Goal: Information Seeking & Learning: Learn about a topic

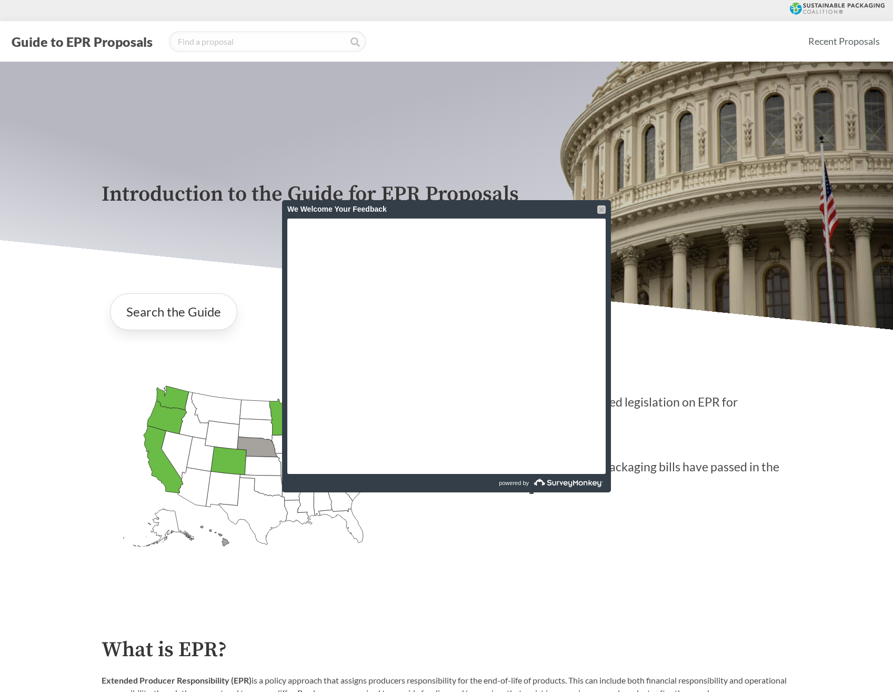
click at [601, 210] on div at bounding box center [601, 209] width 8 height 8
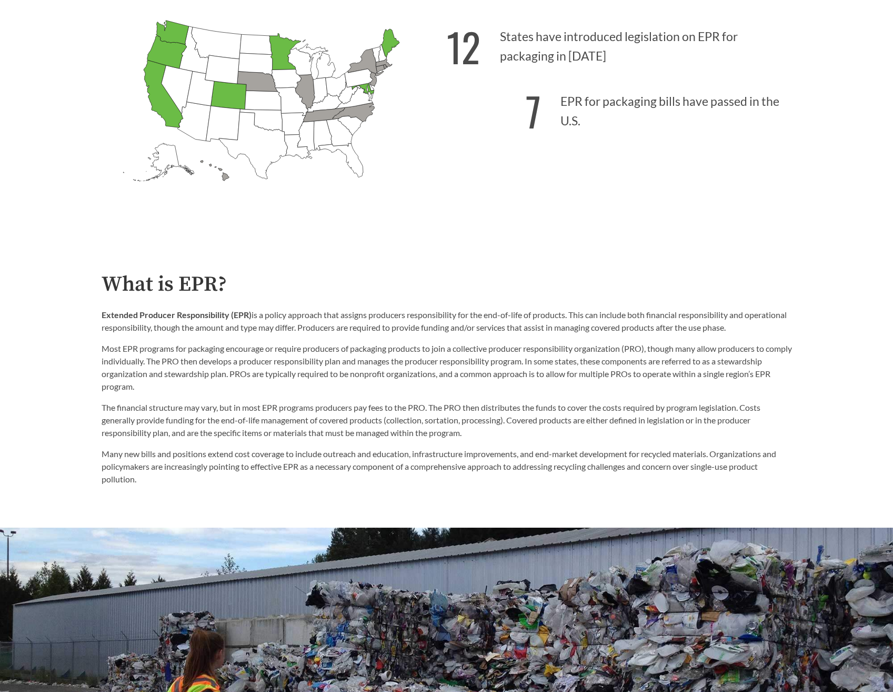
scroll to position [368, 0]
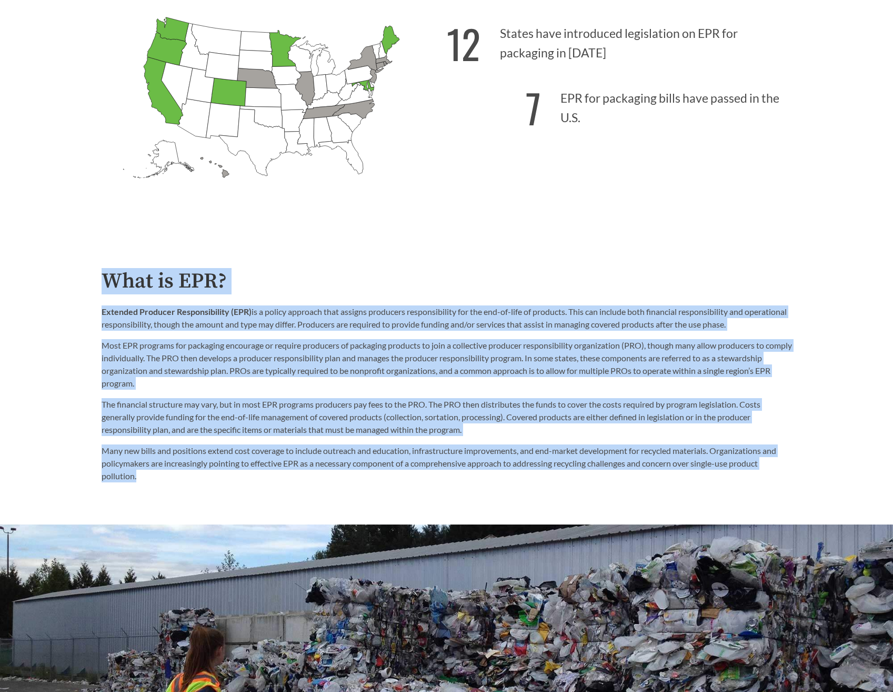
drag, startPoint x: 98, startPoint y: 280, endPoint x: 410, endPoint y: 476, distance: 368.6
click at [410, 476] on div "What is EPR? Extended Producer Responsibility (EPR) is a policy approach that a…" at bounding box center [446, 376] width 707 height 213
drag, startPoint x: 410, startPoint y: 476, endPoint x: 319, endPoint y: 373, distance: 137.6
copy div "Lore ip DOL? Sitametc Adipisci Elitseddoeiusm (TEM) in u labore etdolore magn a…"
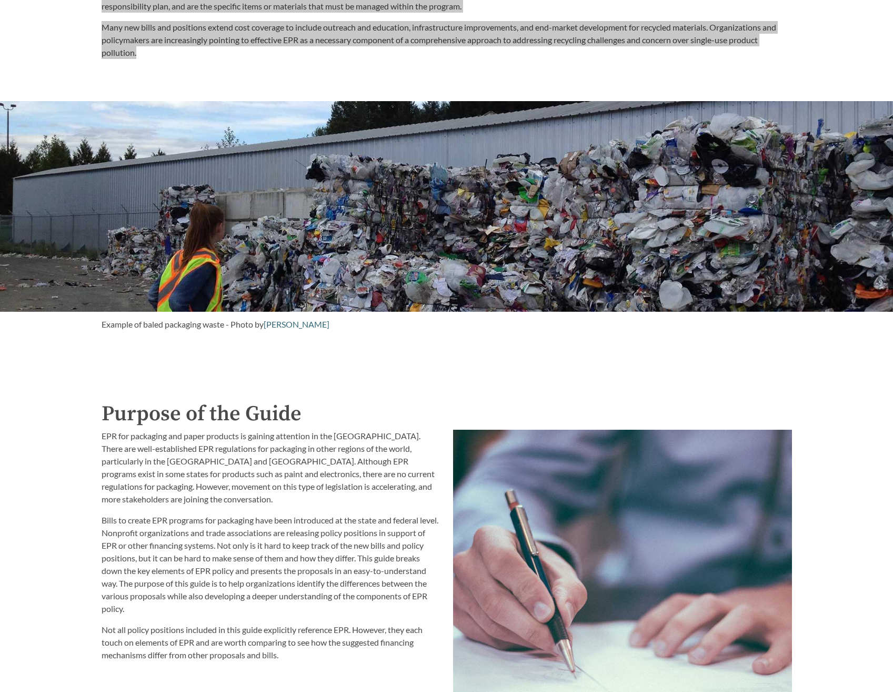
scroll to position [895, 0]
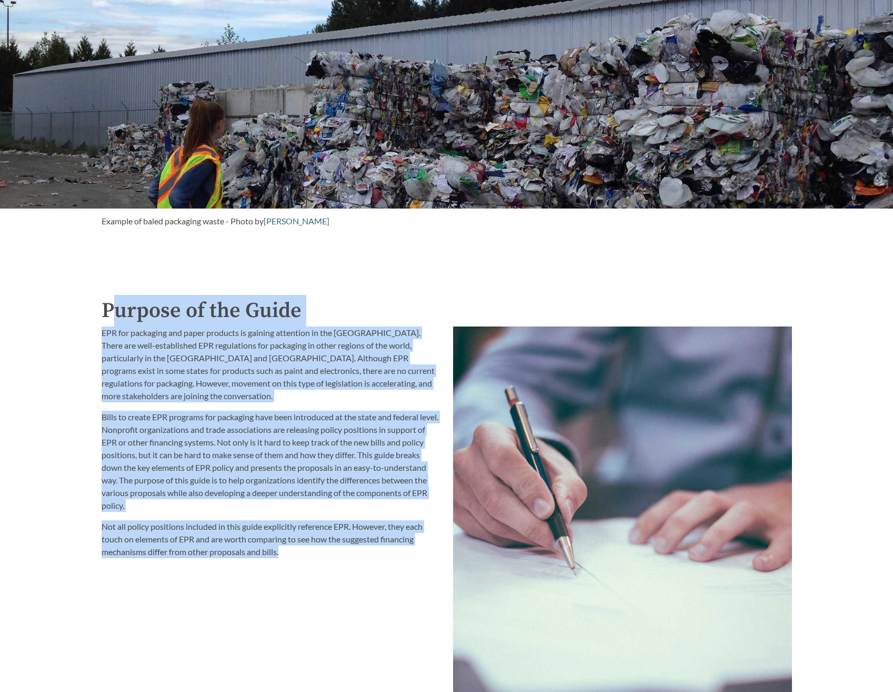
drag, startPoint x: 108, startPoint y: 309, endPoint x: 364, endPoint y: 550, distance: 351.1
click at [364, 550] on div "Purpose of the Guide EPR for packaging and paper products is gaining attention …" at bounding box center [447, 532] width 691 height 474
click at [192, 374] on p "EPR for packaging and paper products is gaining attention in the [GEOGRAPHIC_DA…" at bounding box center [271, 364] width 339 height 76
drag, startPoint x: 99, startPoint y: 310, endPoint x: 384, endPoint y: 590, distance: 399.0
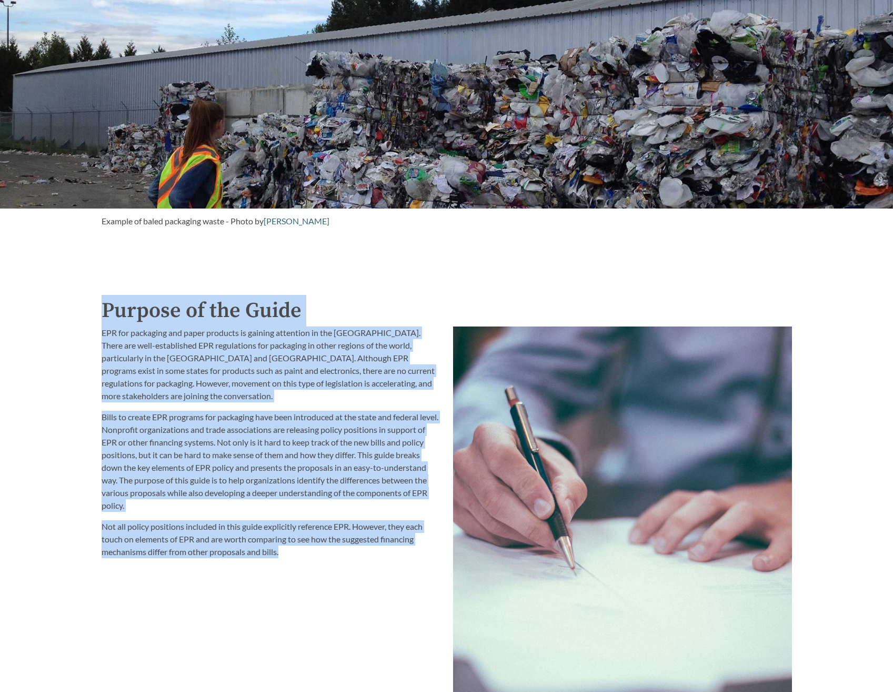
drag, startPoint x: 384, startPoint y: 590, endPoint x: 266, endPoint y: 410, distance: 215.0
copy div "Purpose of the Guide EPR for packaging and paper products is gaining attention …"
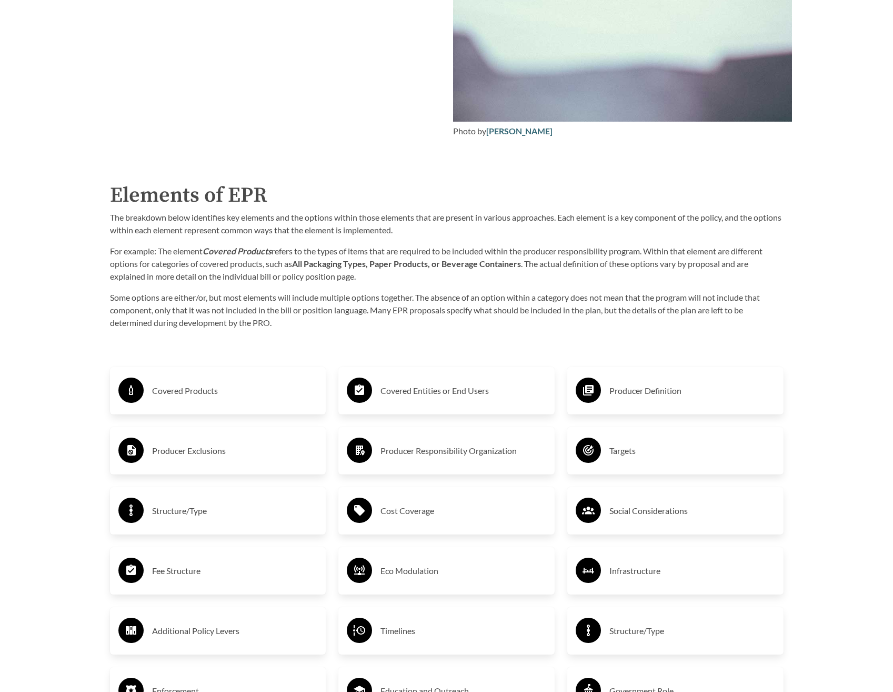
scroll to position [1526, 0]
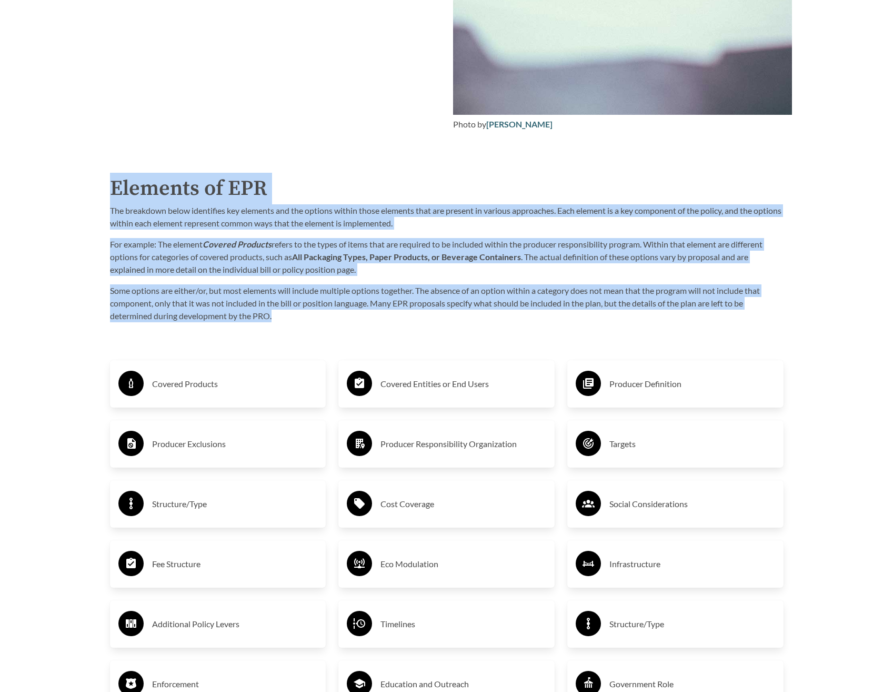
drag, startPoint x: 113, startPoint y: 189, endPoint x: 464, endPoint y: 313, distance: 371.6
click at [464, 313] on div "Elements of EPR The breakdown below identifies key elements and the options wit…" at bounding box center [447, 247] width 674 height 149
drag, startPoint x: 464, startPoint y: 313, endPoint x: 280, endPoint y: 256, distance: 192.6
copy div "Elements of EPR The breakdown below identifies key elements and the options wit…"
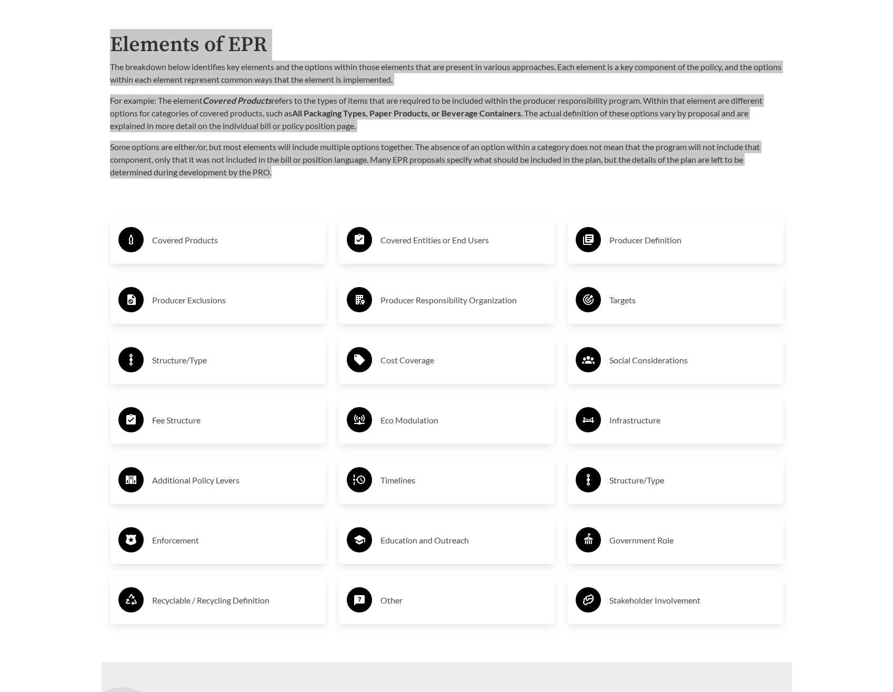
scroll to position [1684, 0]
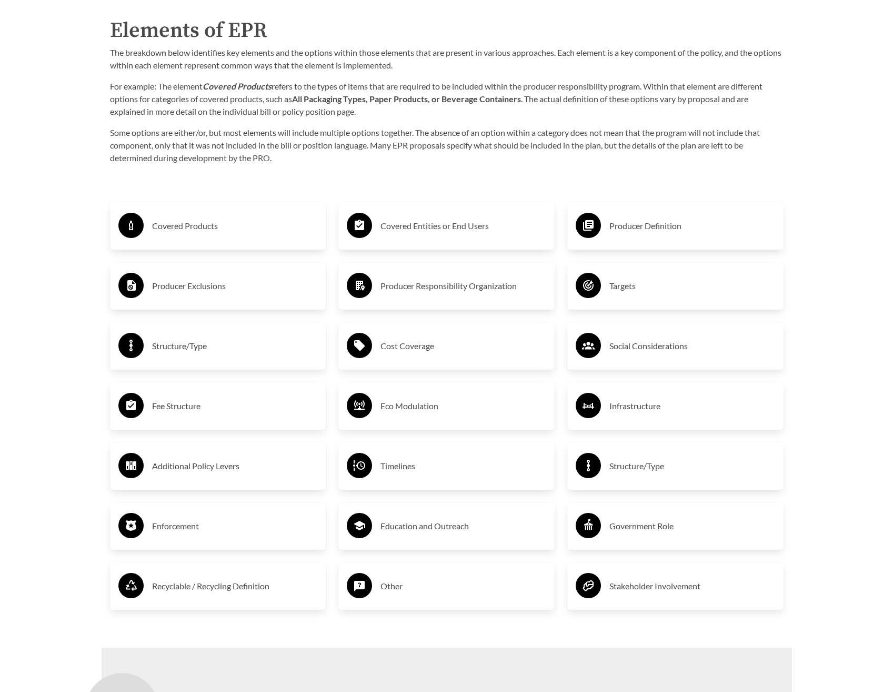
click at [373, 172] on div "Purpose of the Guide EPR for packaging and paper products is gaining attention …" at bounding box center [446, 206] width 707 height 1403
click at [189, 227] on h3 "Covered Products" at bounding box center [235, 225] width 166 height 17
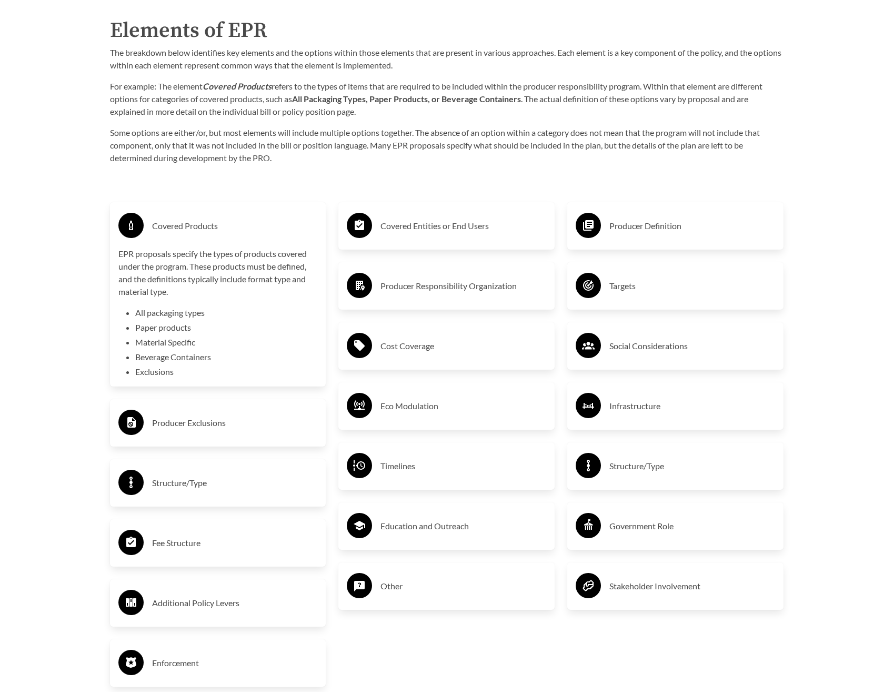
click at [430, 232] on h3 "Covered Entities or End Users" at bounding box center [464, 225] width 166 height 17
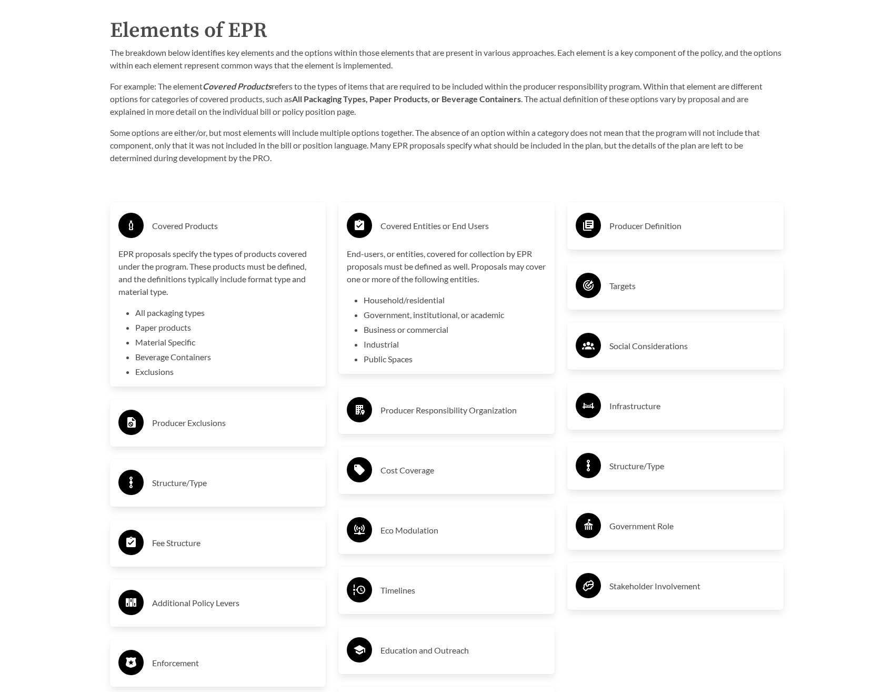
click at [612, 226] on h3 "Producer Definition" at bounding box center [693, 225] width 166 height 17
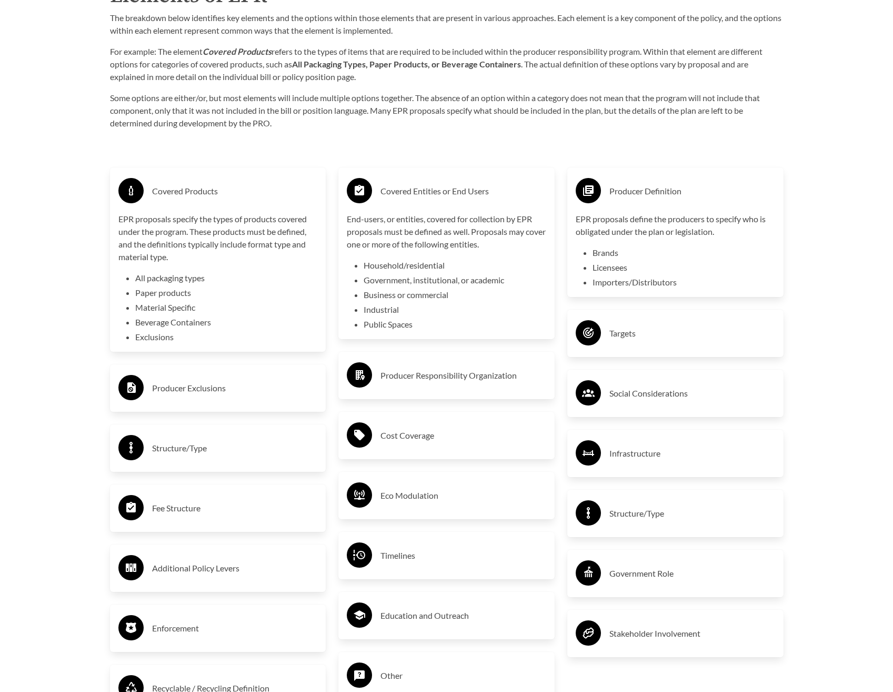
scroll to position [1737, 0]
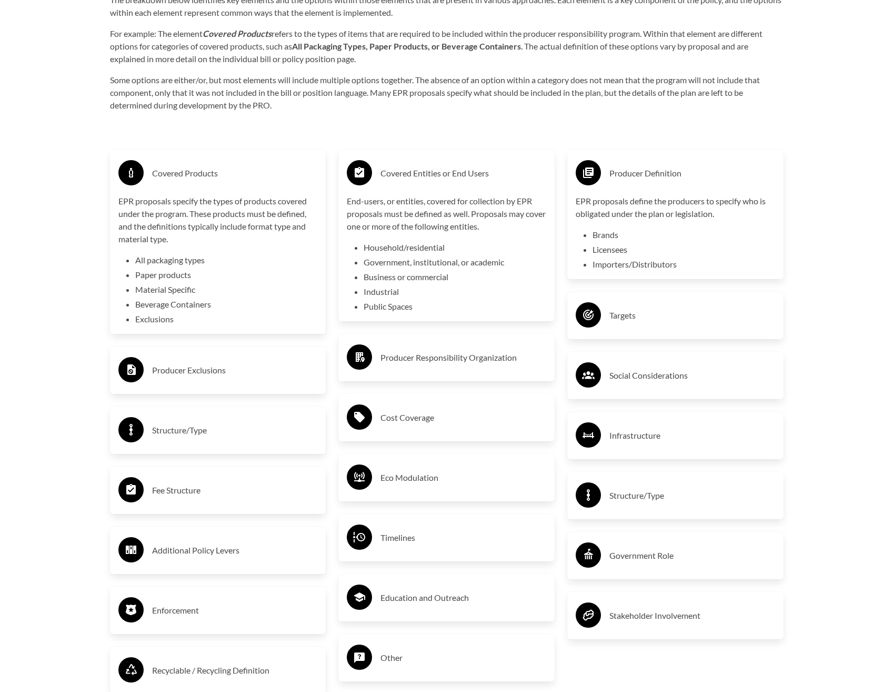
click at [163, 174] on h3 "Covered Products" at bounding box center [235, 173] width 166 height 17
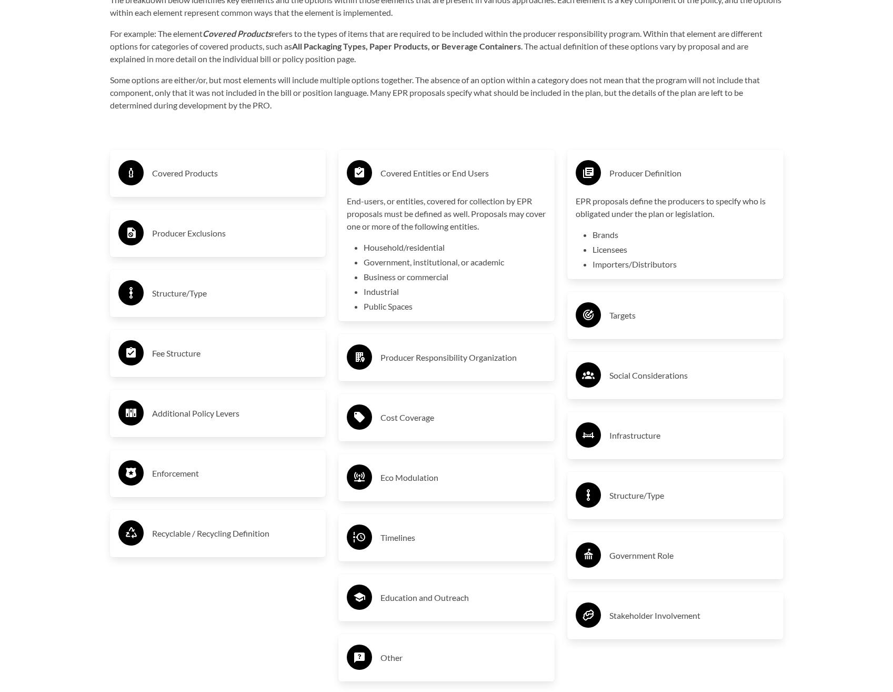
click at [412, 174] on h3 "Covered Entities or End Users" at bounding box center [464, 173] width 166 height 17
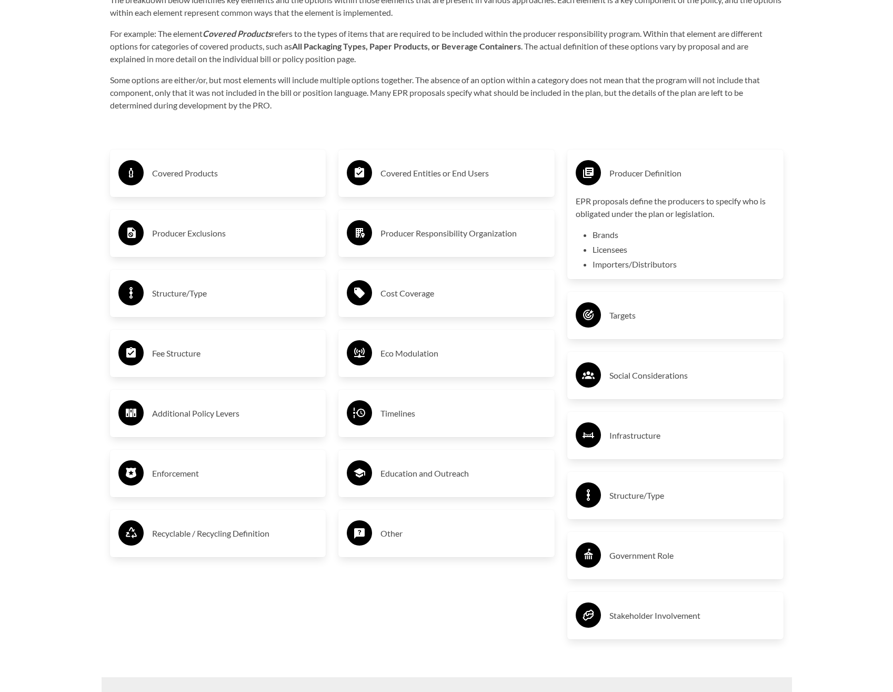
click at [613, 175] on h3 "Producer Definition" at bounding box center [693, 173] width 166 height 17
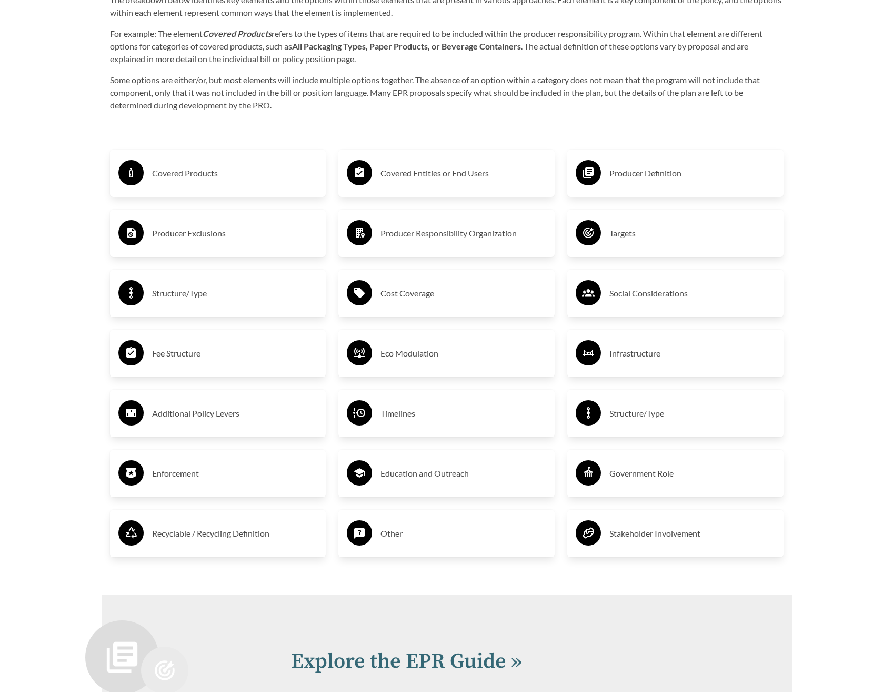
click at [179, 229] on h3 "Producer Exclusions" at bounding box center [235, 233] width 166 height 17
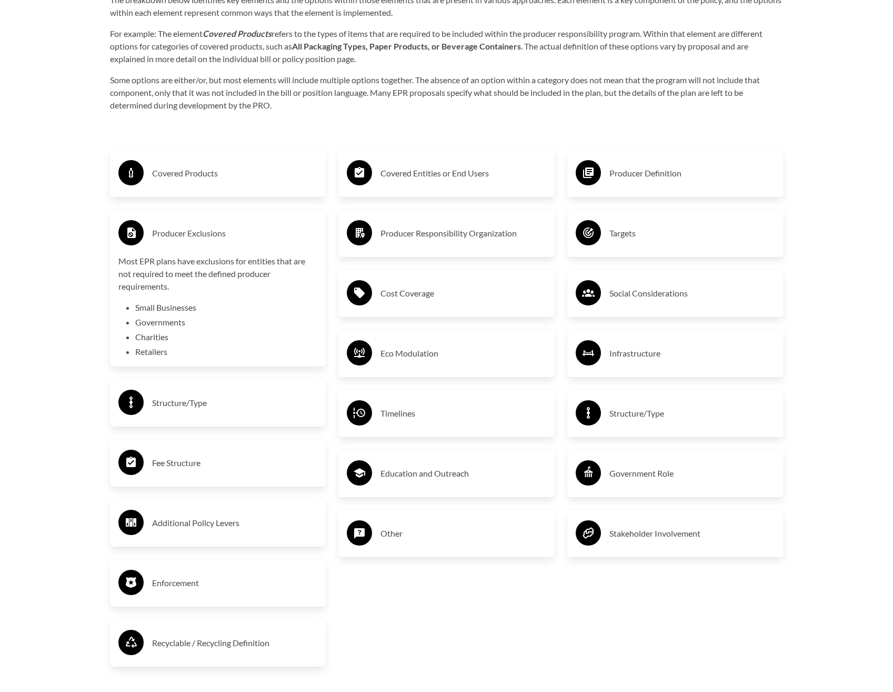
click at [451, 235] on h3 "Producer Responsibility Organization" at bounding box center [464, 233] width 166 height 17
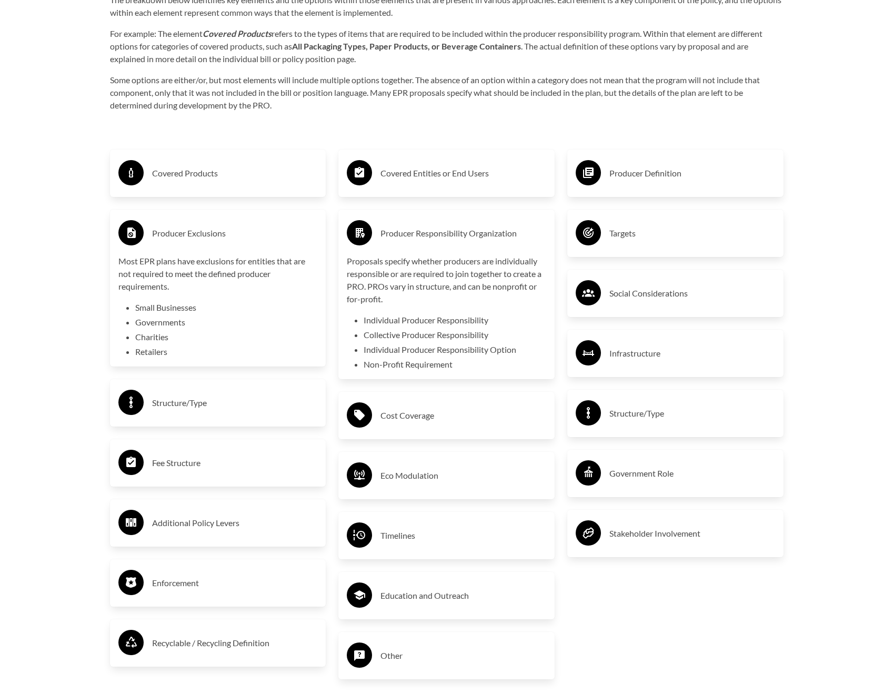
click at [623, 233] on h3 "Targets" at bounding box center [693, 233] width 166 height 17
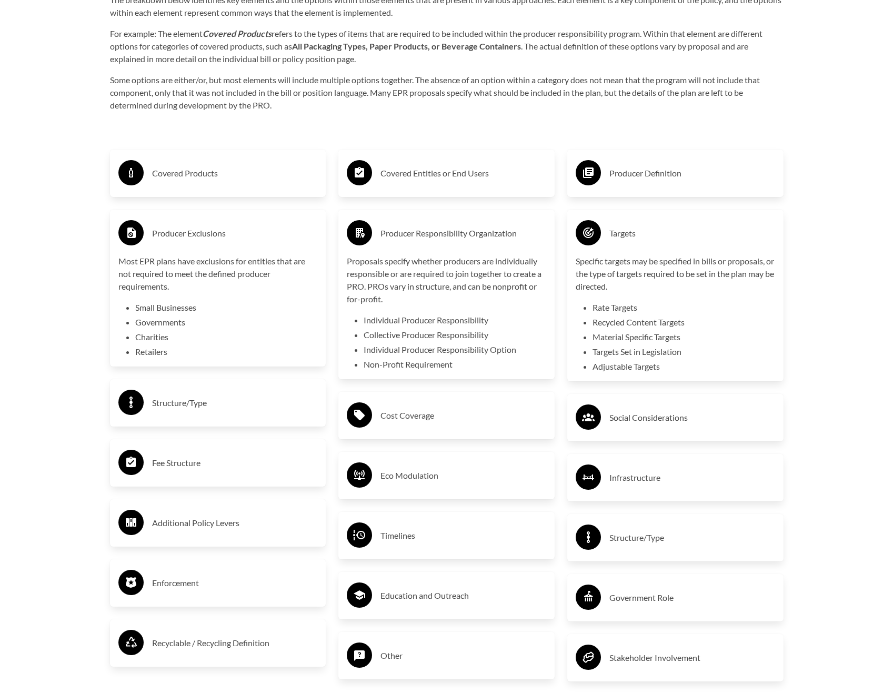
click at [165, 229] on h3 "Producer Exclusions" at bounding box center [235, 233] width 166 height 17
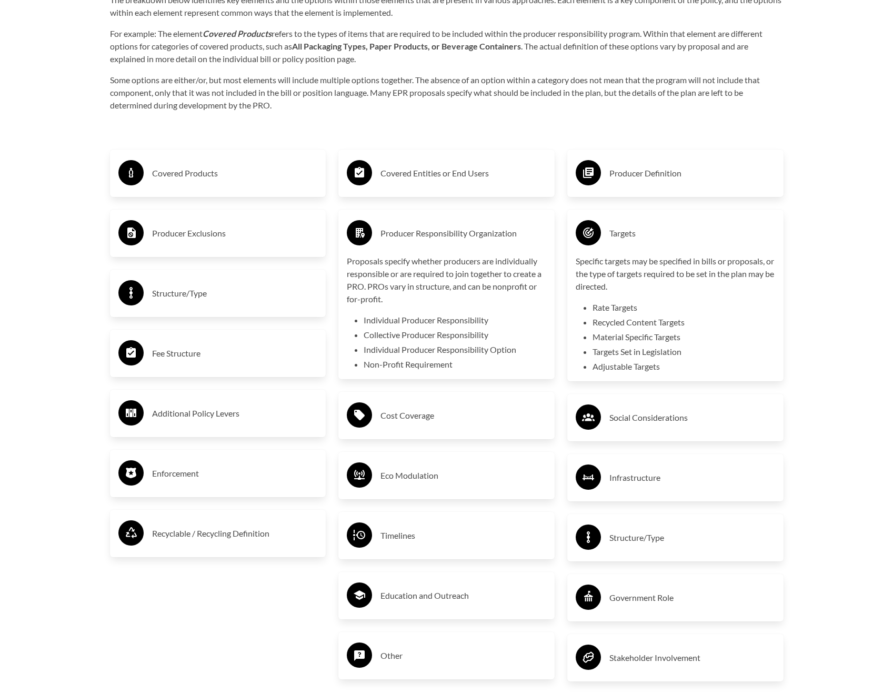
click at [406, 226] on div "Producer Responsibility Organization" at bounding box center [446, 233] width 199 height 31
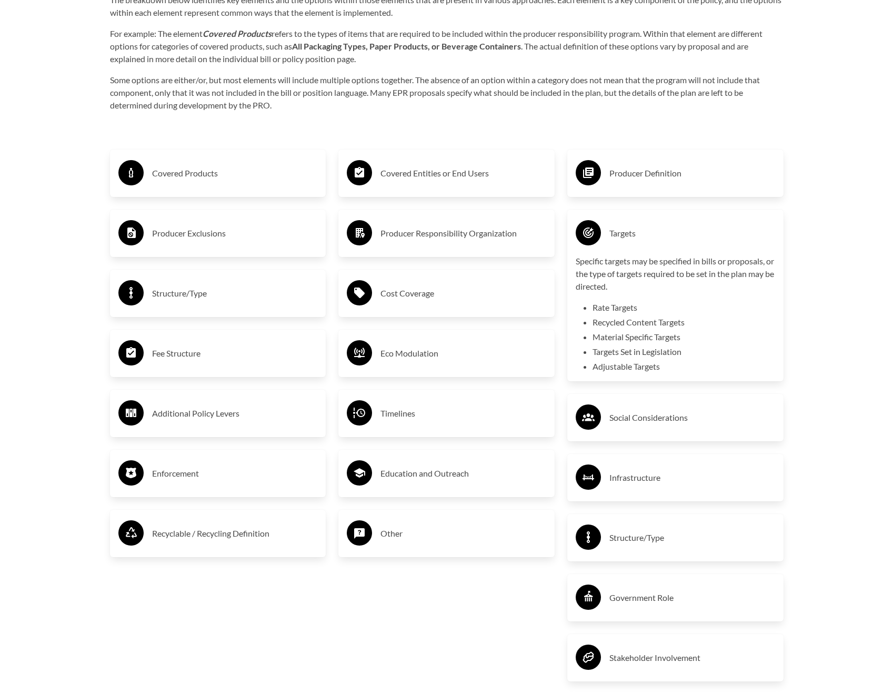
click at [634, 234] on h3 "Targets" at bounding box center [693, 233] width 166 height 17
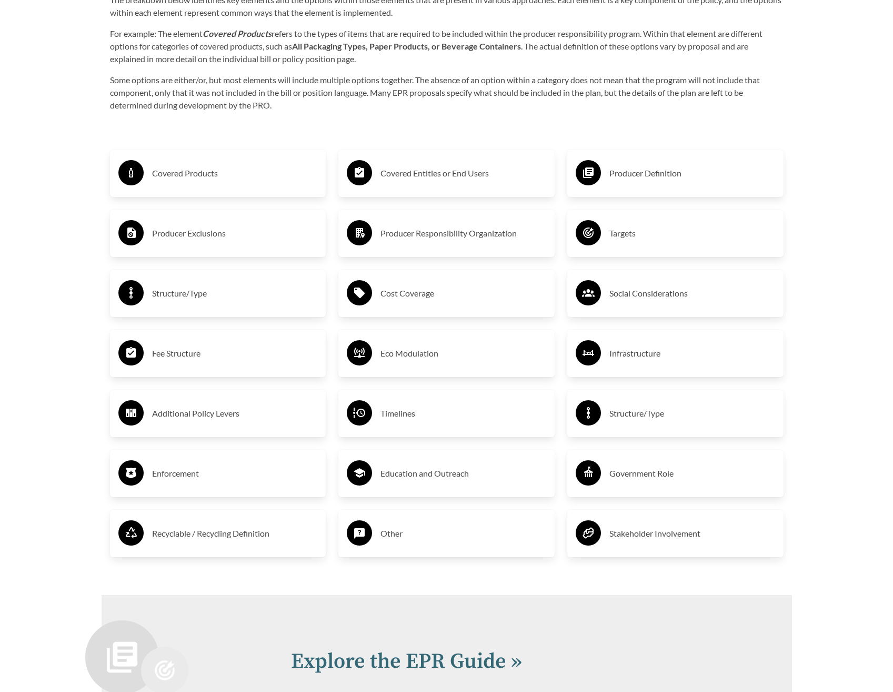
click at [171, 296] on h3 "Structure/Type" at bounding box center [235, 293] width 166 height 17
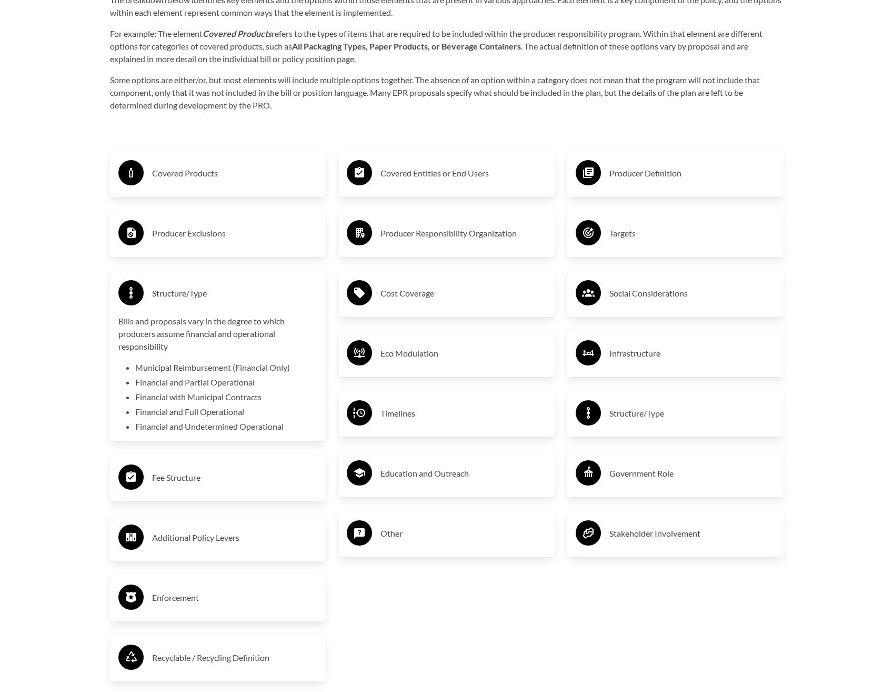
click at [398, 293] on h3 "Cost Coverage" at bounding box center [464, 293] width 166 height 17
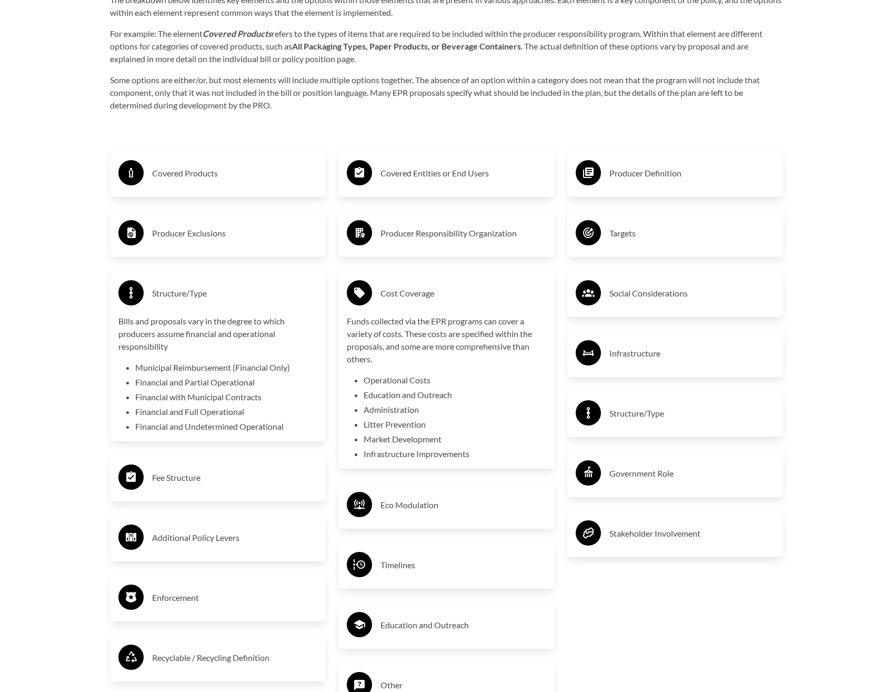
click at [622, 295] on h3 "Social Considerations" at bounding box center [693, 293] width 166 height 17
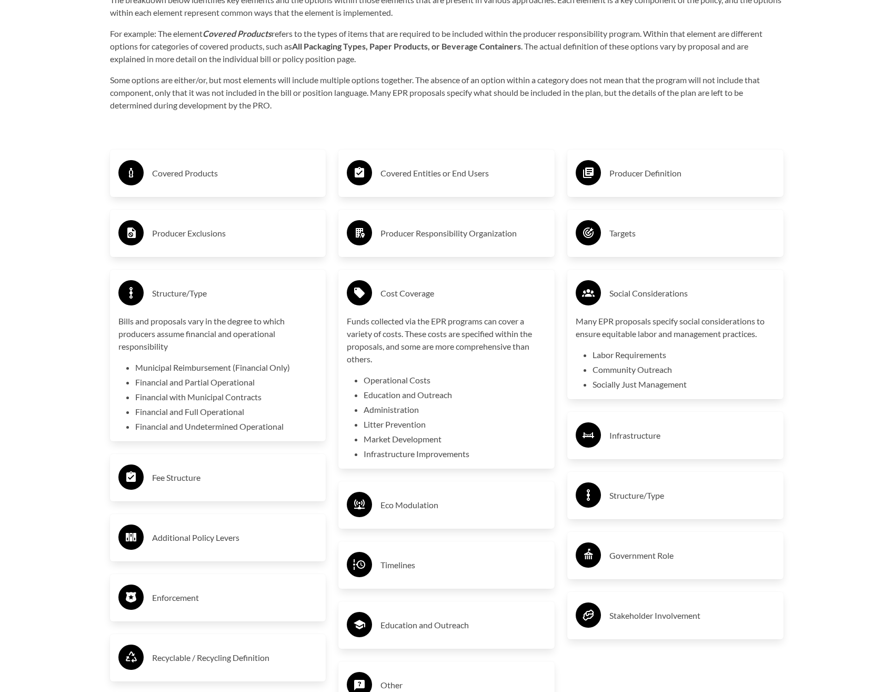
drag, startPoint x: 182, startPoint y: 296, endPoint x: 321, endPoint y: 295, distance: 139.0
click at [183, 296] on h3 "Structure/Type" at bounding box center [235, 293] width 166 height 17
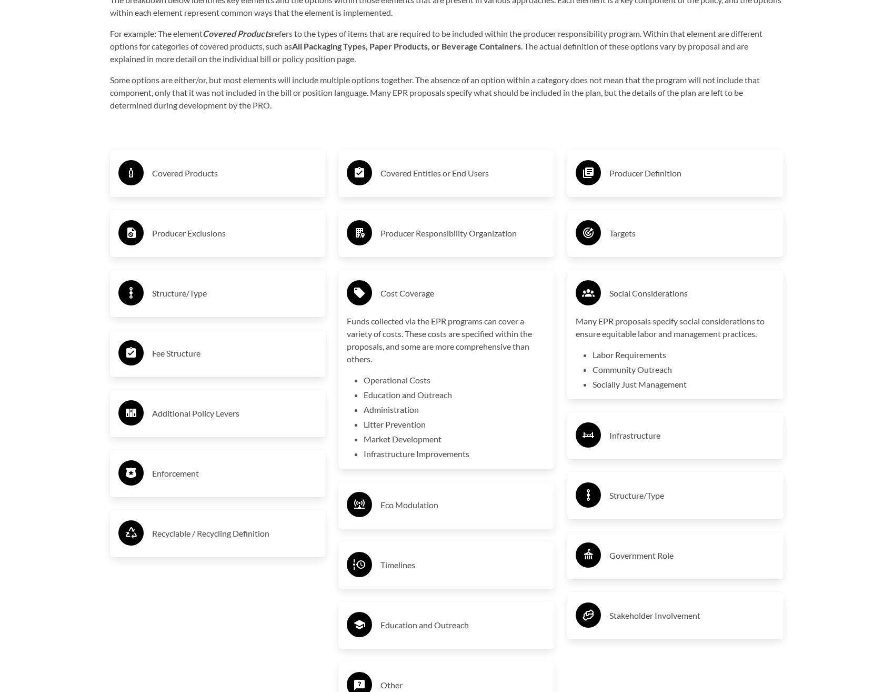
click at [418, 292] on h3 "Cost Coverage" at bounding box center [464, 293] width 166 height 17
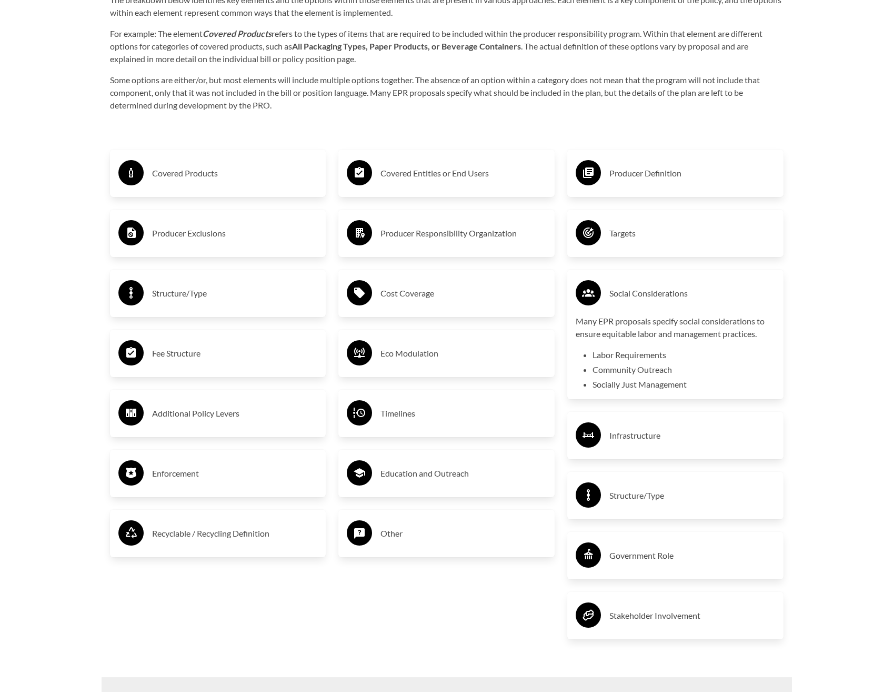
click at [623, 295] on h3 "Social Considerations" at bounding box center [693, 293] width 166 height 17
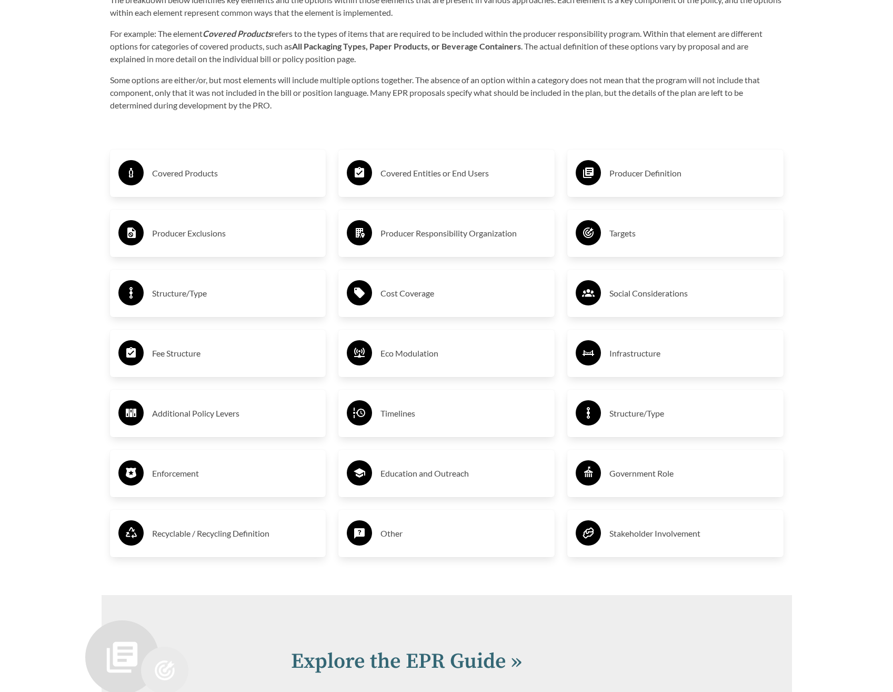
click at [168, 354] on h3 "Fee Structure" at bounding box center [235, 353] width 166 height 17
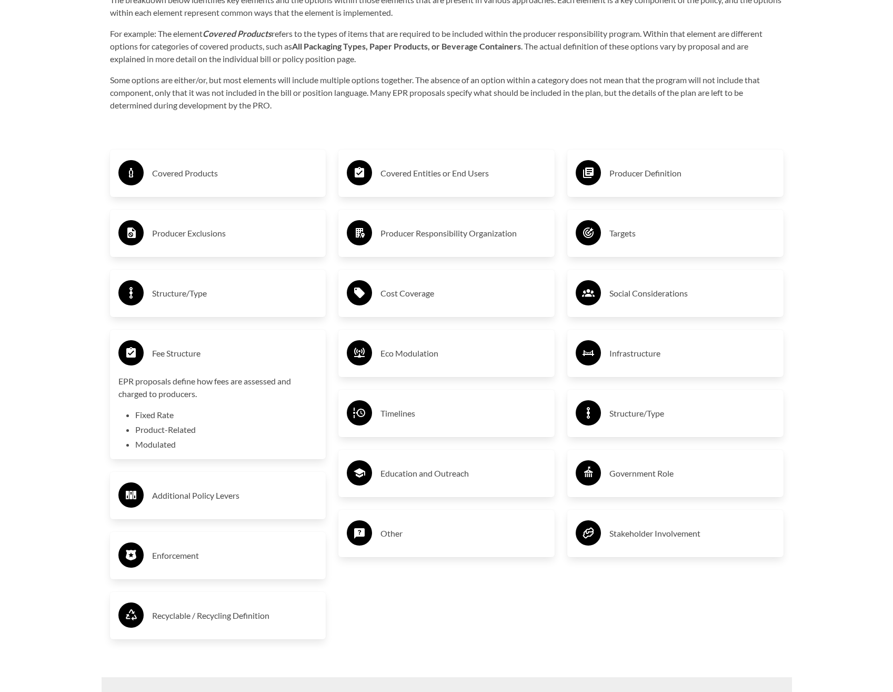
click at [406, 358] on h3 "Eco Modulation" at bounding box center [464, 353] width 166 height 17
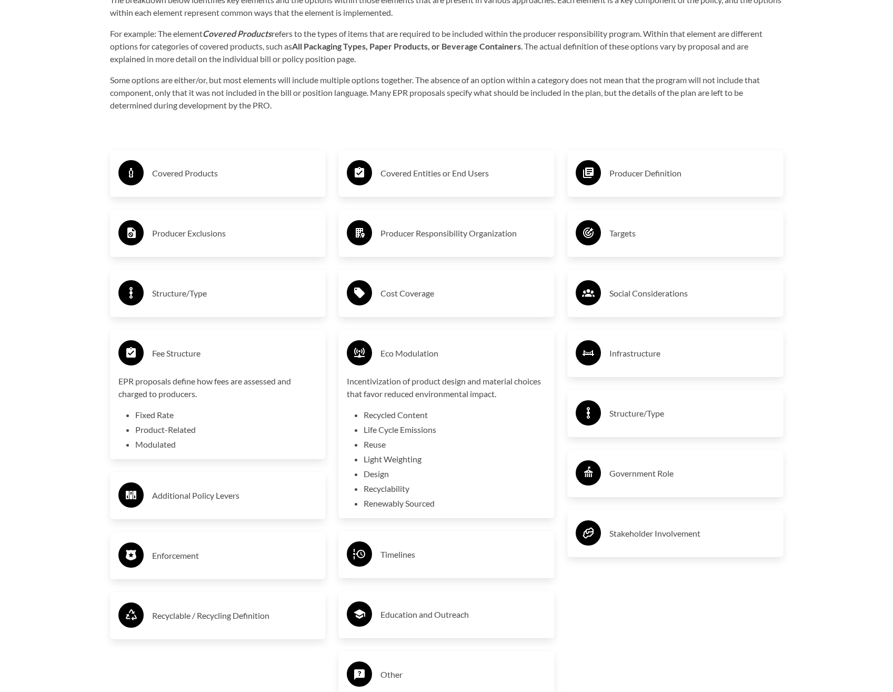
click at [638, 356] on h3 "Infrastructure" at bounding box center [693, 353] width 166 height 17
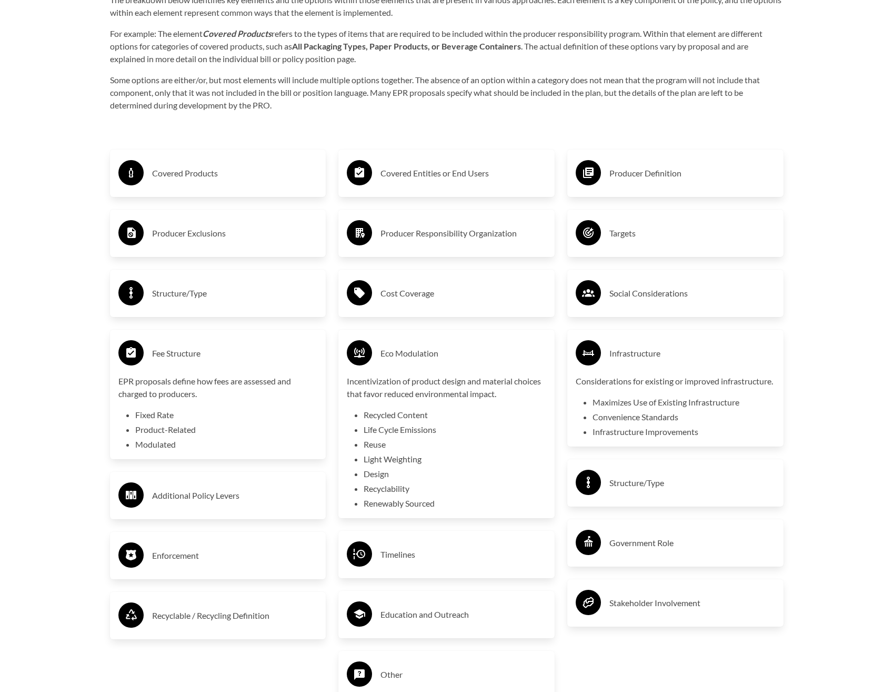
click at [173, 354] on h3 "Fee Structure" at bounding box center [235, 353] width 166 height 17
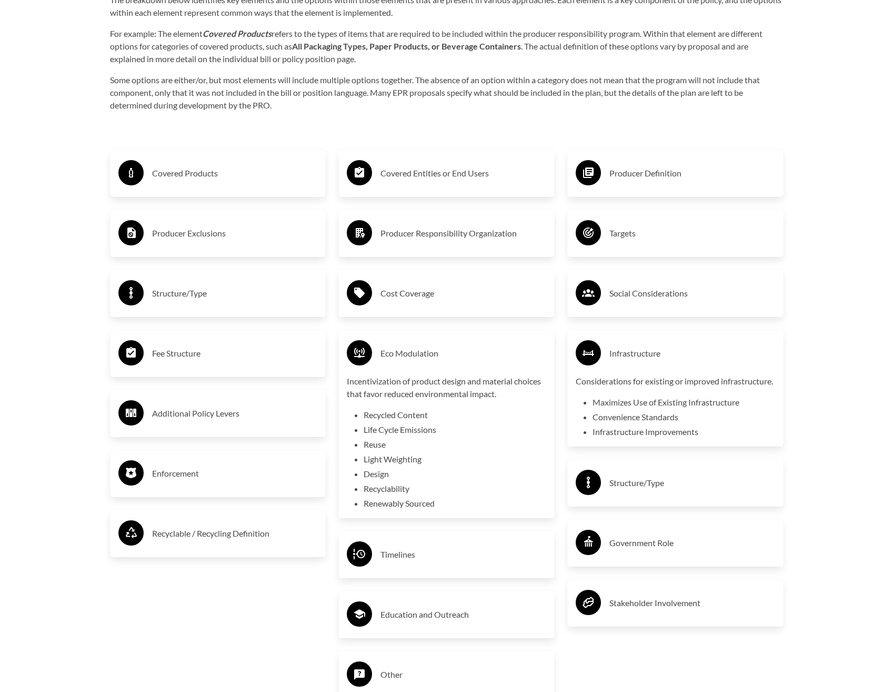
click at [415, 350] on h3 "Eco Modulation" at bounding box center [464, 353] width 166 height 17
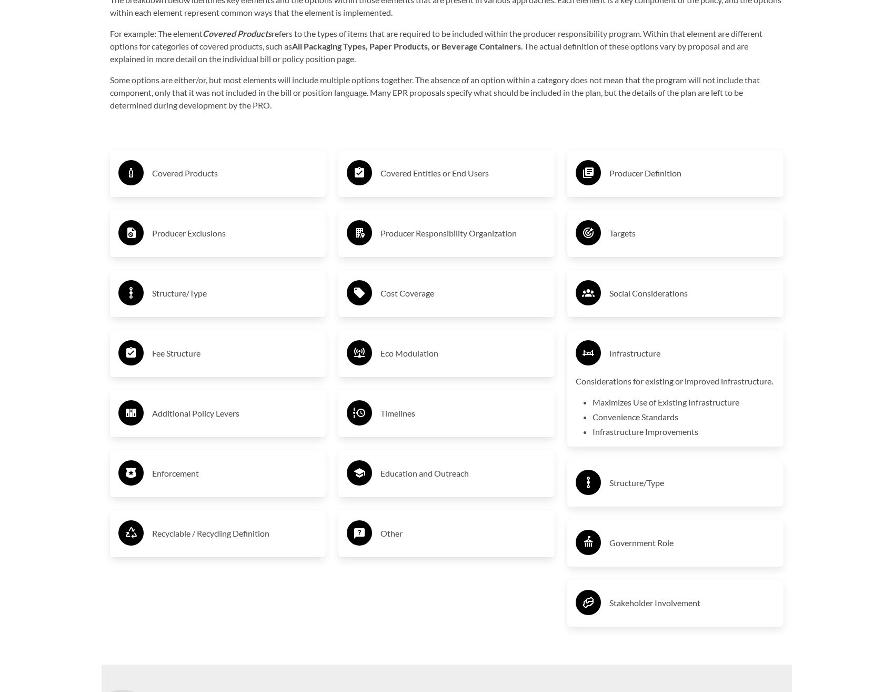
click at [637, 349] on h3 "Infrastructure" at bounding box center [693, 353] width 166 height 17
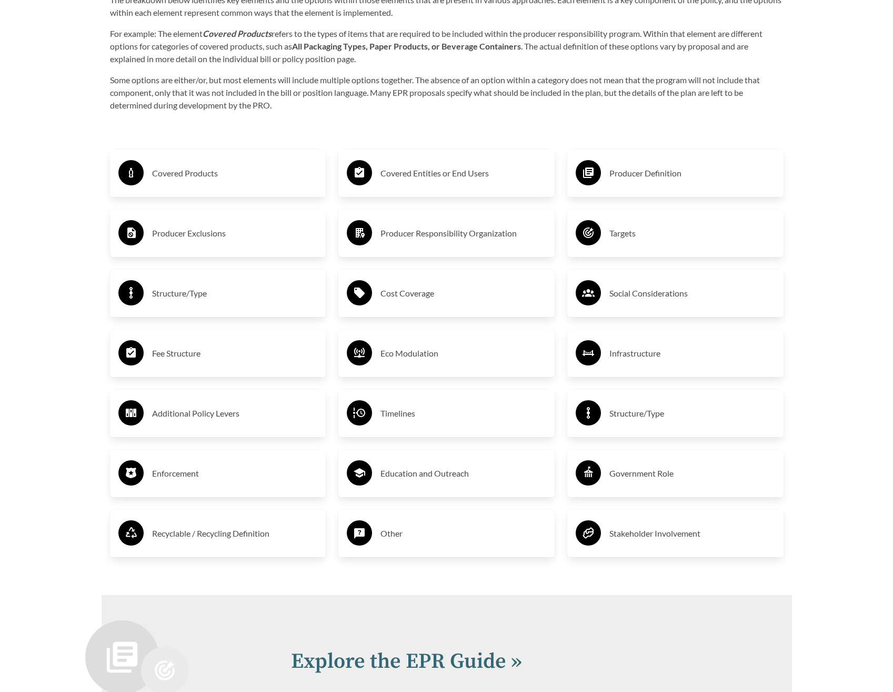
click at [192, 419] on h3 "Additional Policy Levers" at bounding box center [235, 413] width 166 height 17
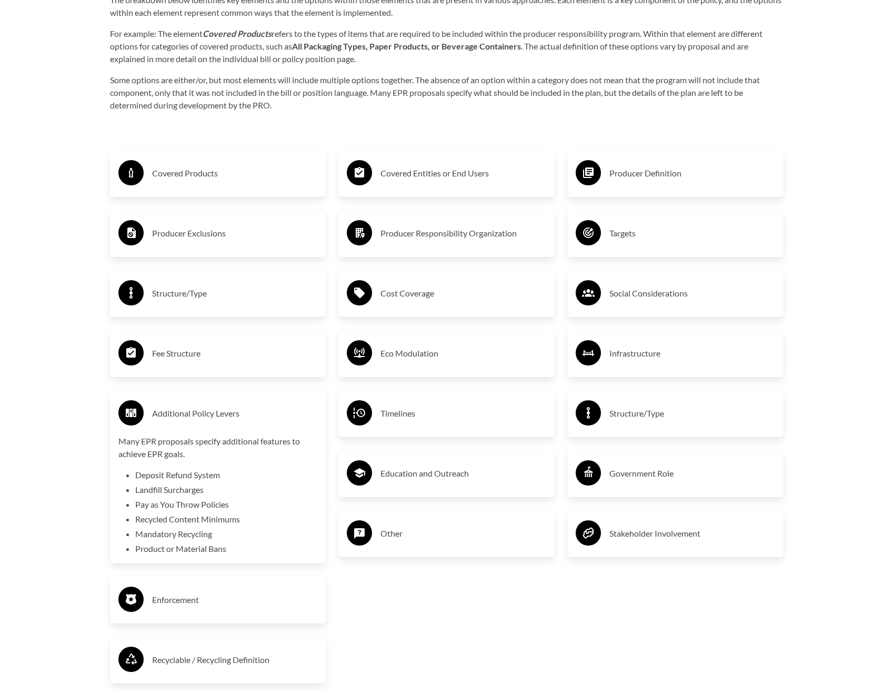
drag, startPoint x: 404, startPoint y: 415, endPoint x: 410, endPoint y: 413, distance: 6.2
click at [410, 413] on h3 "Timelines" at bounding box center [464, 413] width 166 height 17
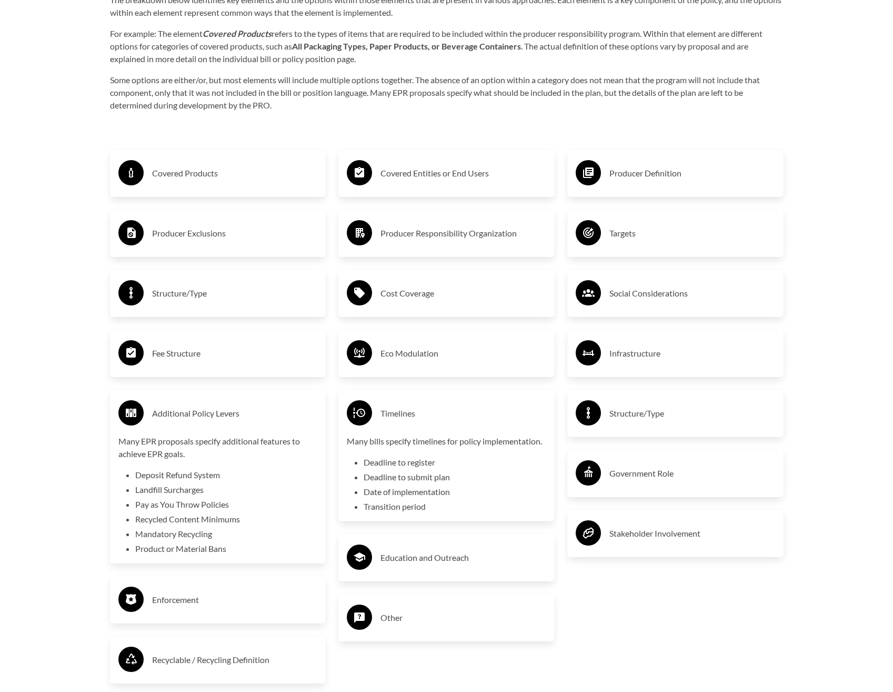
click at [631, 411] on h3 "Structure/Type" at bounding box center [693, 413] width 166 height 17
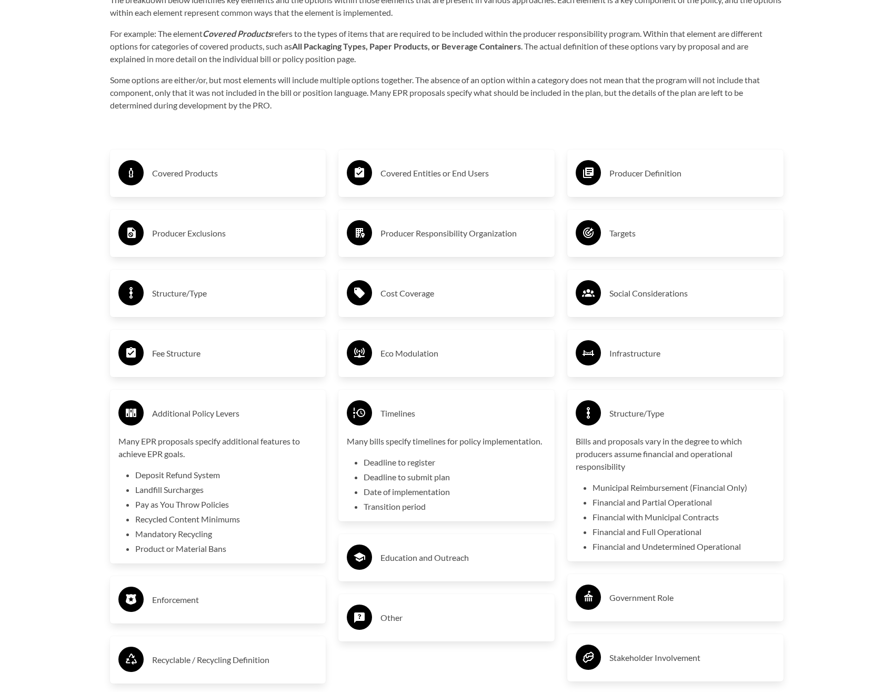
click at [208, 411] on h3 "Additional Policy Levers" at bounding box center [235, 413] width 166 height 17
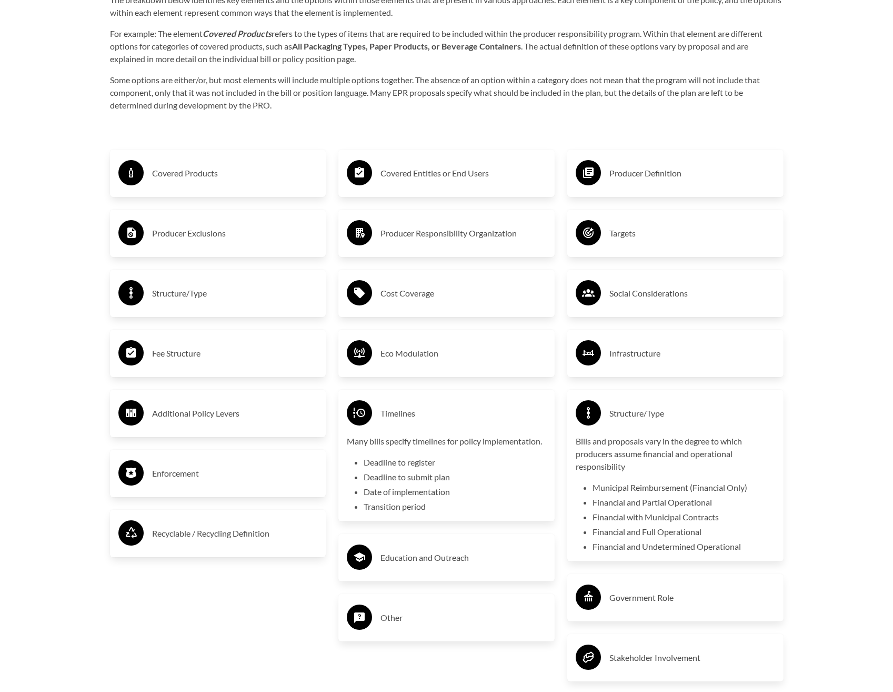
click at [404, 418] on h3 "Timelines" at bounding box center [464, 413] width 166 height 17
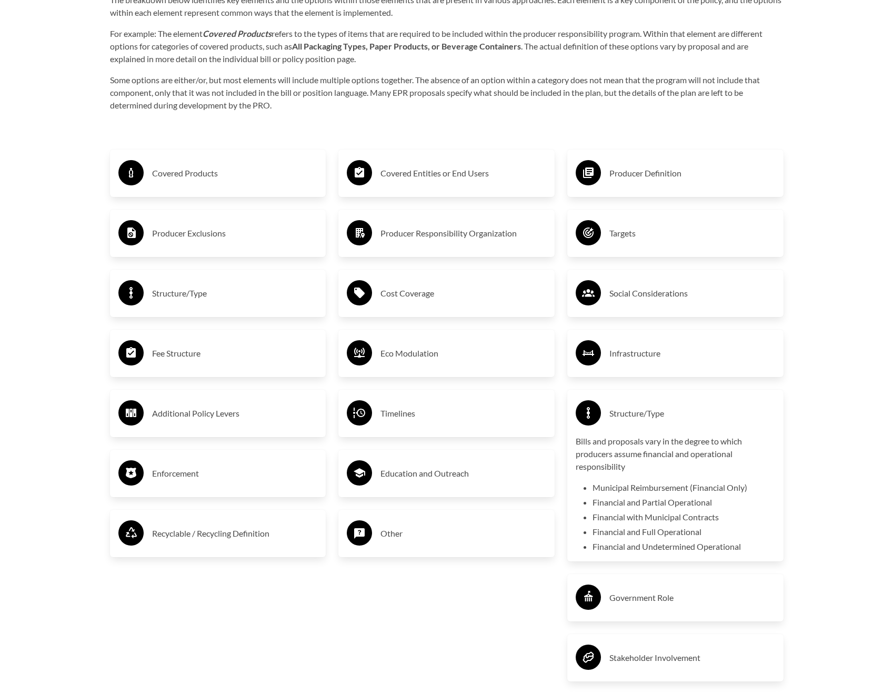
click at [650, 412] on h3 "Structure/Type" at bounding box center [693, 413] width 166 height 17
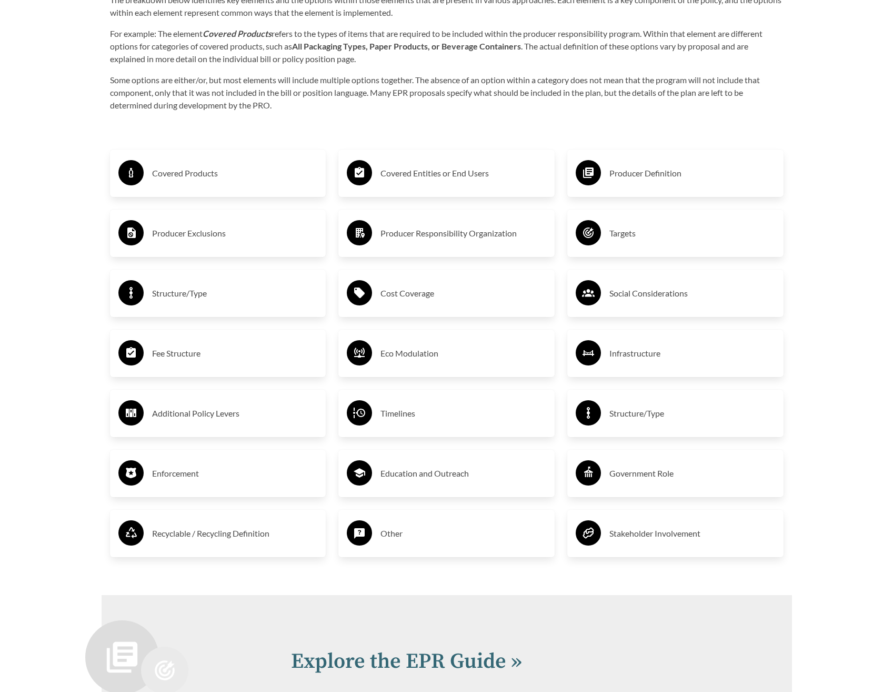
drag, startPoint x: 178, startPoint y: 476, endPoint x: 197, endPoint y: 475, distance: 19.0
click at [197, 475] on h3 "Enforcement" at bounding box center [235, 473] width 166 height 17
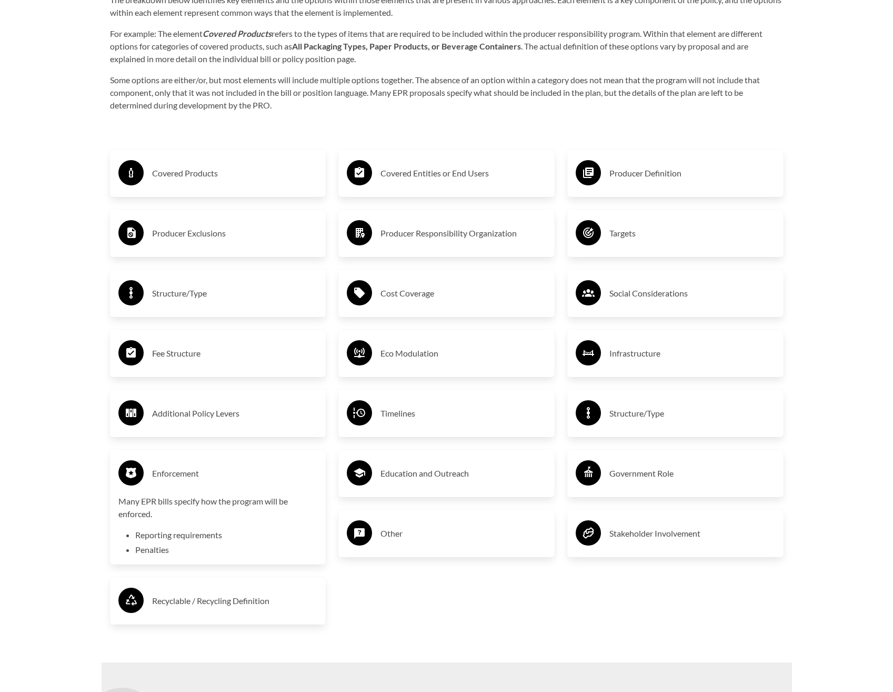
click at [472, 474] on h3 "Education and Outreach" at bounding box center [464, 473] width 166 height 17
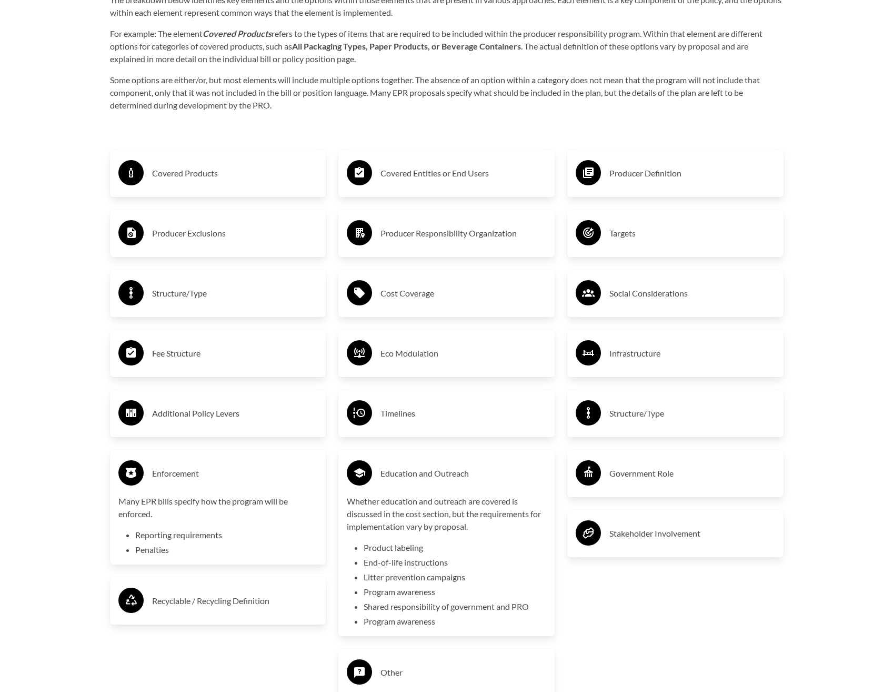
click at [640, 477] on h3 "Government Role" at bounding box center [693, 473] width 166 height 17
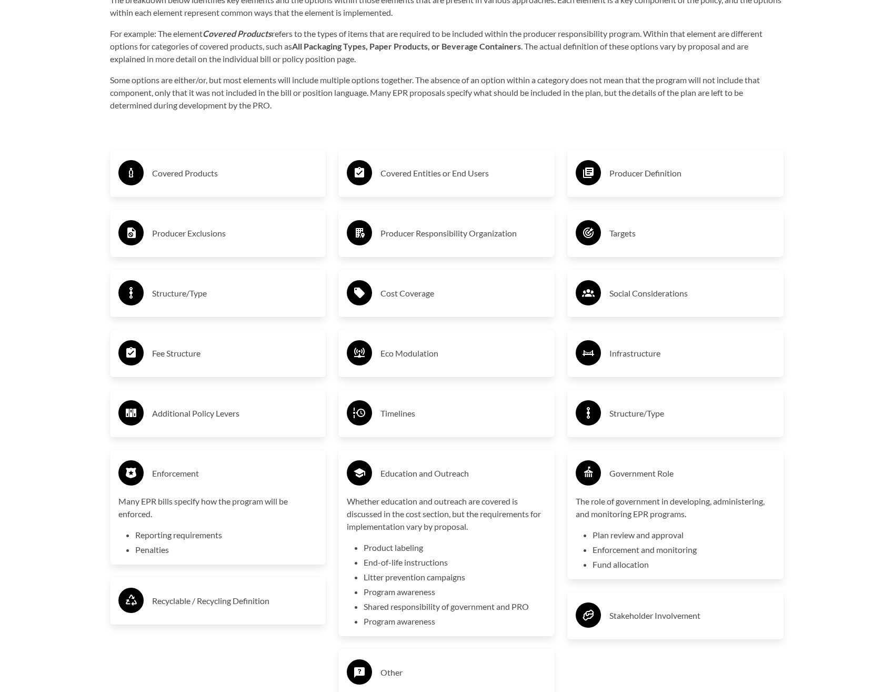
drag, startPoint x: 165, startPoint y: 473, endPoint x: 191, endPoint y: 478, distance: 26.4
click at [191, 478] on h3 "Enforcement" at bounding box center [235, 473] width 166 height 17
click at [414, 478] on h3 "Education and Outreach" at bounding box center [464, 473] width 166 height 17
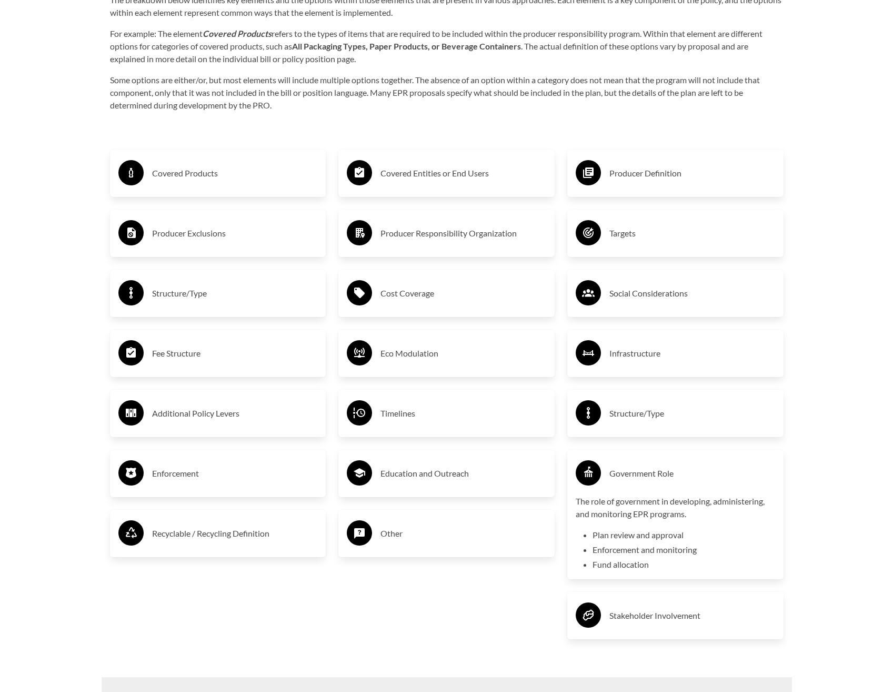
click at [625, 476] on h3 "Government Role" at bounding box center [693, 473] width 166 height 17
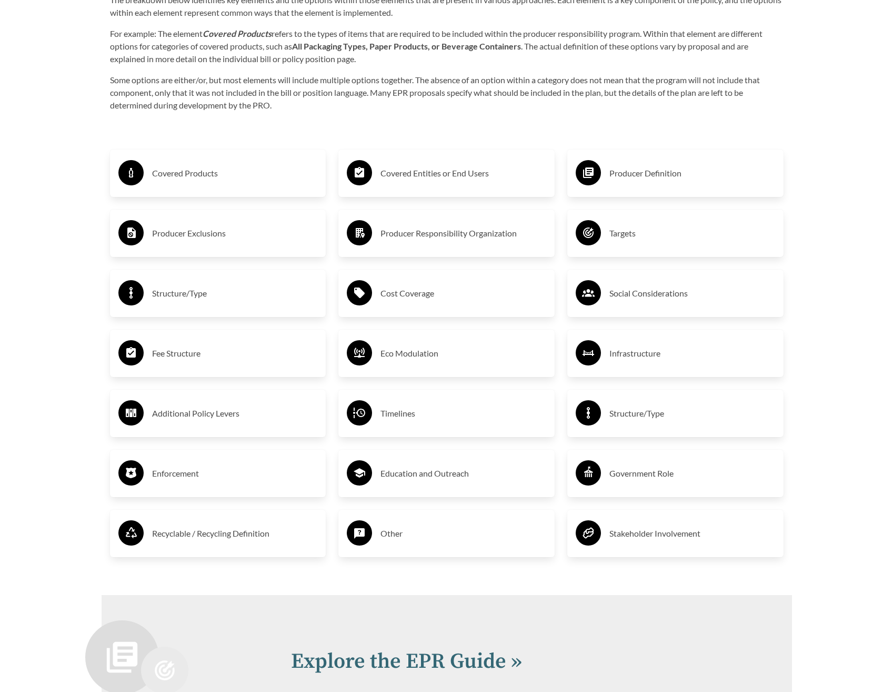
click at [212, 531] on h3 "Recyclable / Recycling Definition" at bounding box center [235, 533] width 166 height 17
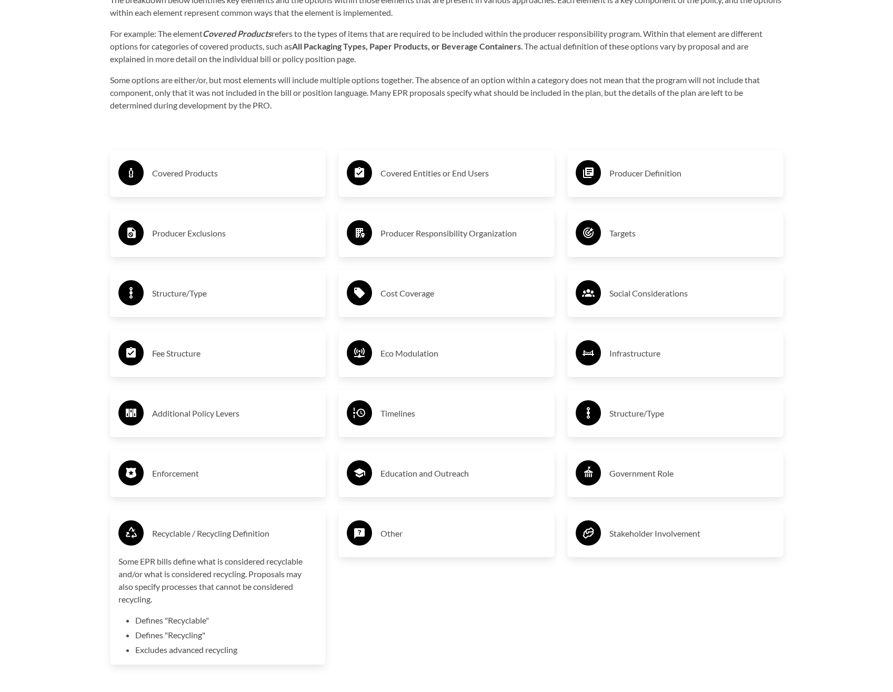
click at [396, 534] on h3 "Other" at bounding box center [464, 533] width 166 height 17
click at [616, 533] on h3 "Stakeholder Involvement" at bounding box center [693, 533] width 166 height 17
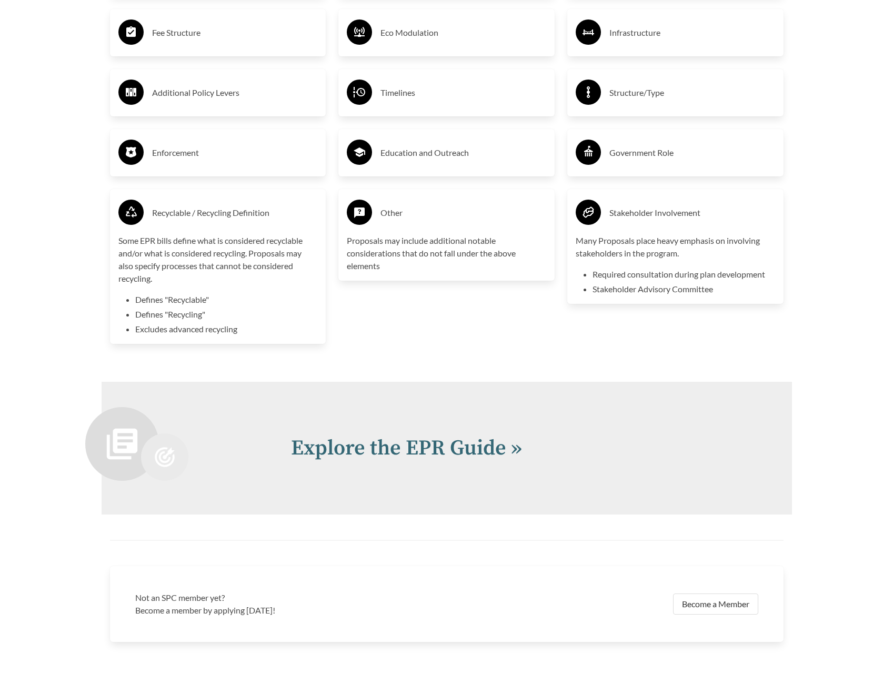
scroll to position [2191, 0]
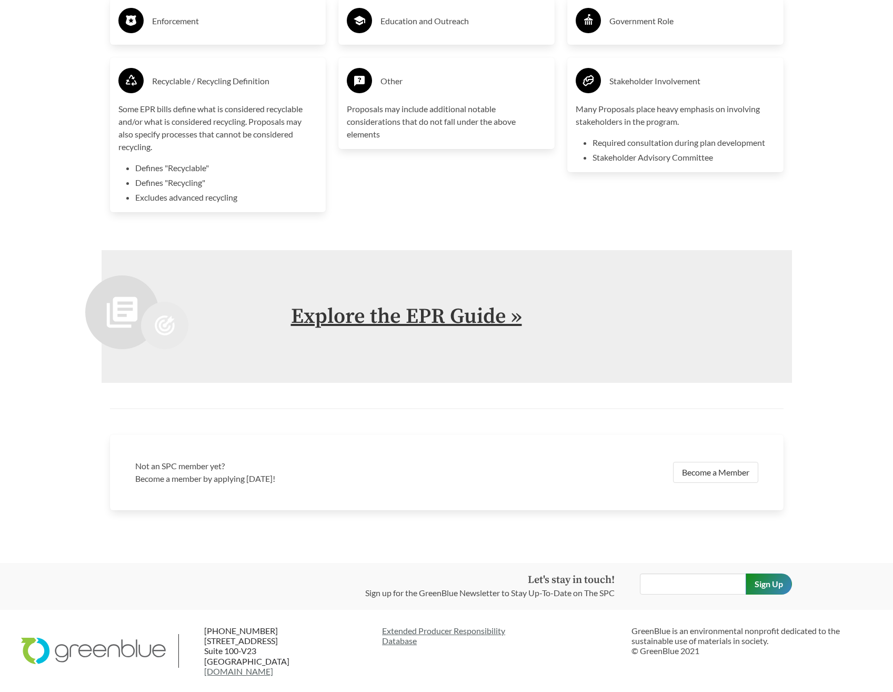
click at [393, 315] on link "Explore the EPR Guide »" at bounding box center [406, 316] width 231 height 26
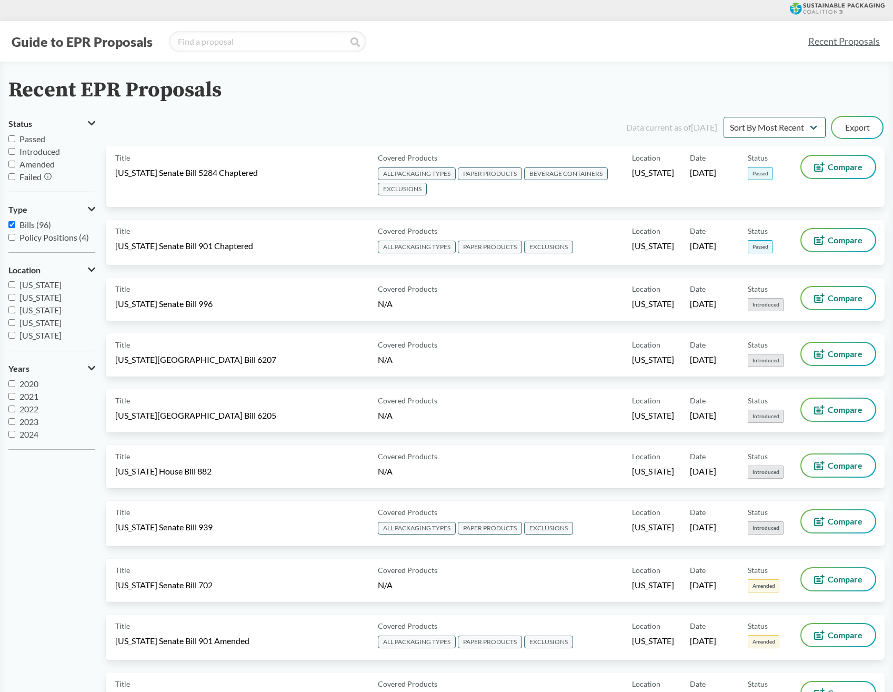
scroll to position [227, 0]
click at [51, 307] on span "[US_STATE]" at bounding box center [40, 310] width 42 height 10
click at [15, 307] on input "[US_STATE]" at bounding box center [11, 310] width 7 height 7
checkbox input "true"
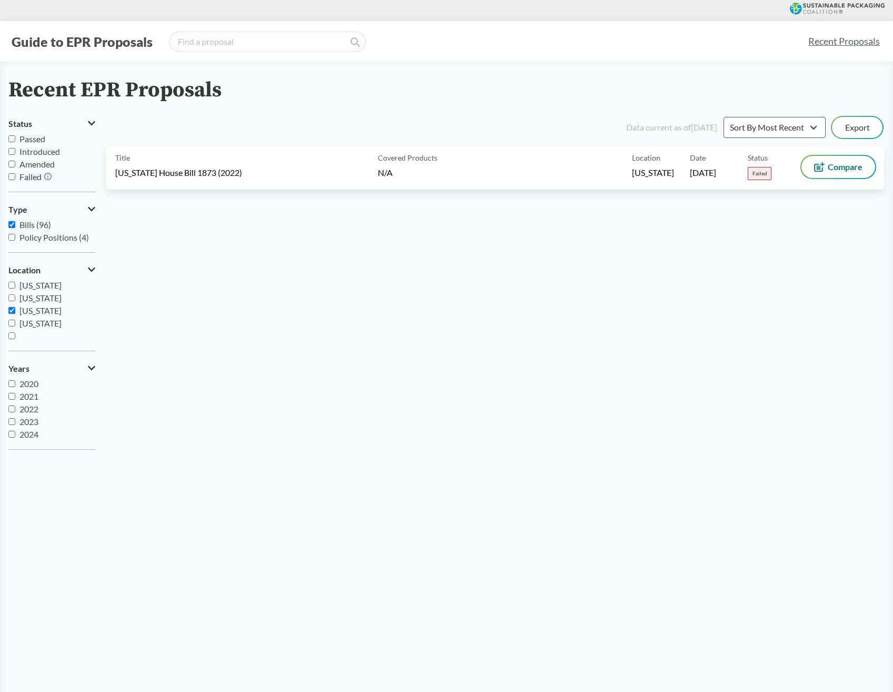
click at [16, 137] on label "Passed" at bounding box center [51, 139] width 87 height 13
click at [15, 137] on input "Passed" at bounding box center [11, 138] width 7 height 7
checkbox input "true"
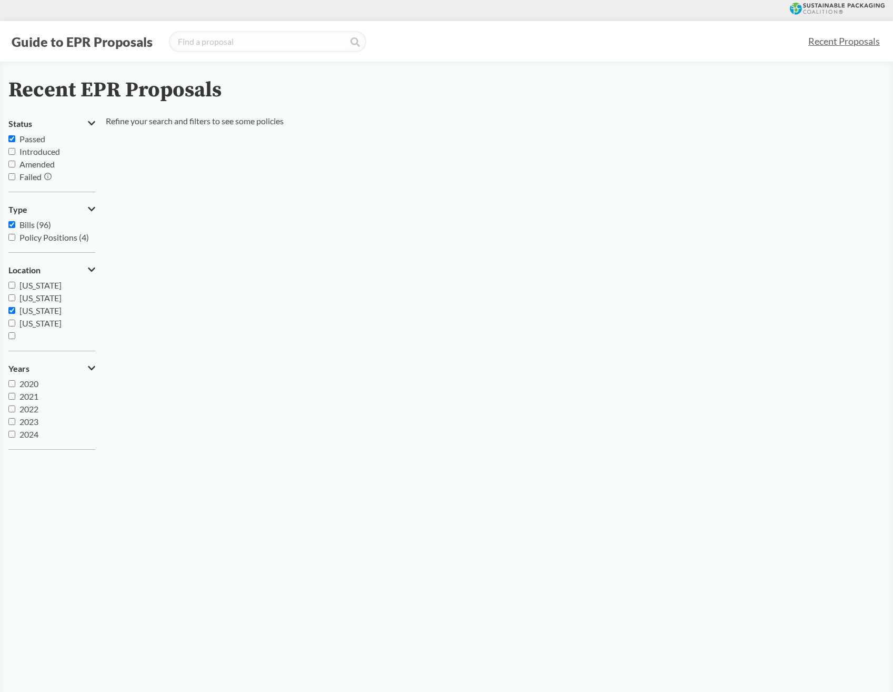
click at [12, 311] on input "[US_STATE]" at bounding box center [11, 310] width 7 height 7
checkbox input "false"
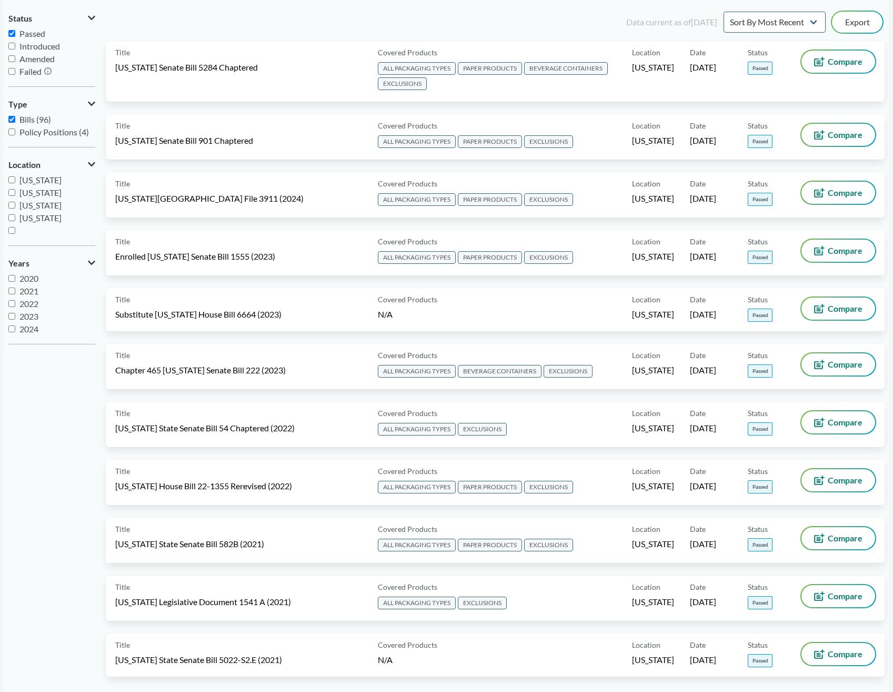
scroll to position [53, 0]
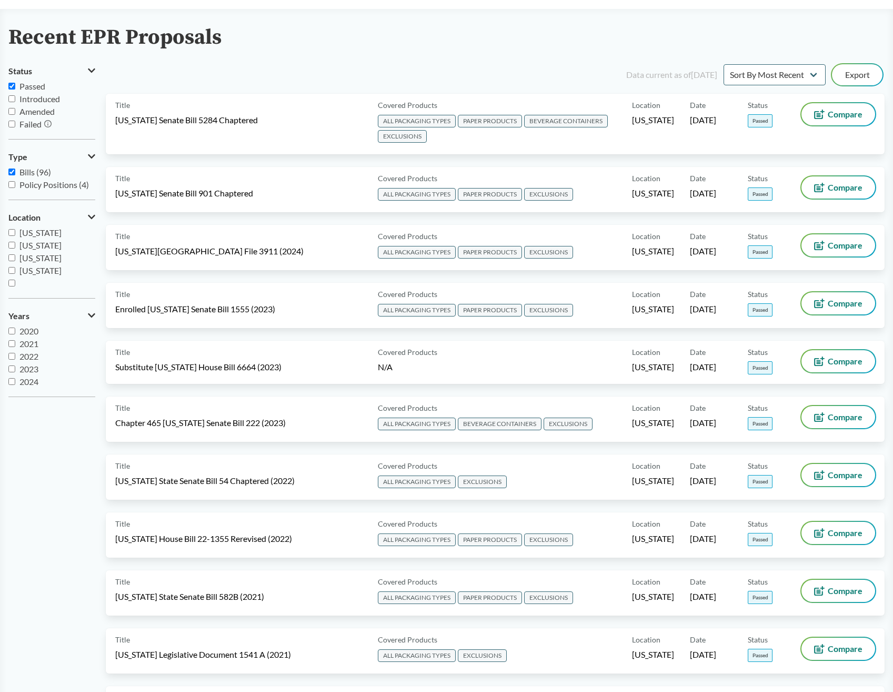
click at [16, 33] on h2 "Recent EPR Proposals" at bounding box center [114, 38] width 213 height 24
click at [209, 33] on h2 "Recent EPR Proposals" at bounding box center [114, 38] width 213 height 24
drag, startPoint x: 9, startPoint y: 33, endPoint x: 245, endPoint y: 48, distance: 235.8
click at [245, 48] on div "Recent EPR Proposals" at bounding box center [446, 38] width 876 height 24
drag, startPoint x: 245, startPoint y: 48, endPoint x: 127, endPoint y: 33, distance: 118.4
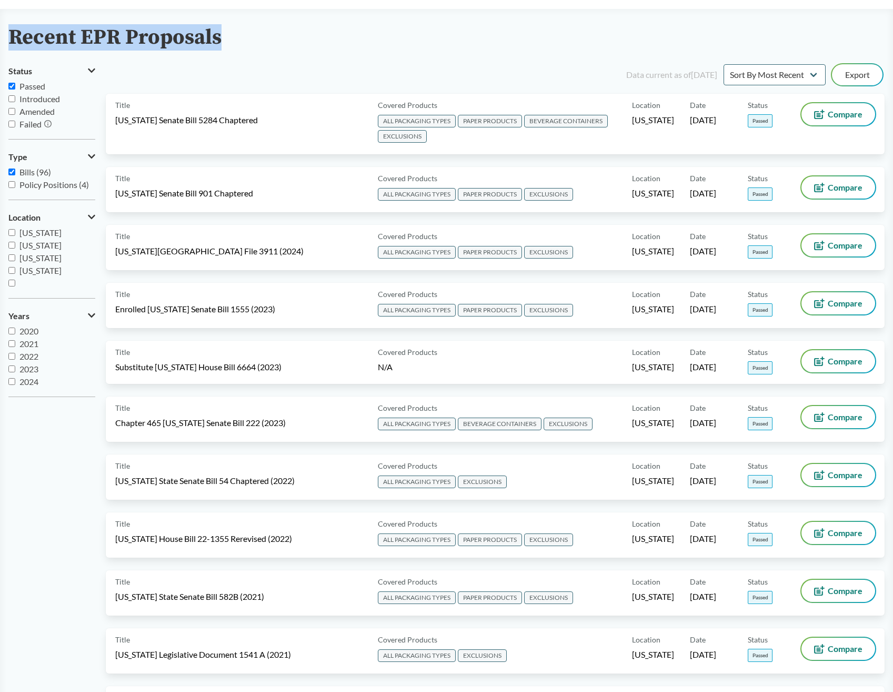
copy h2 "Recent EPR Proposals"
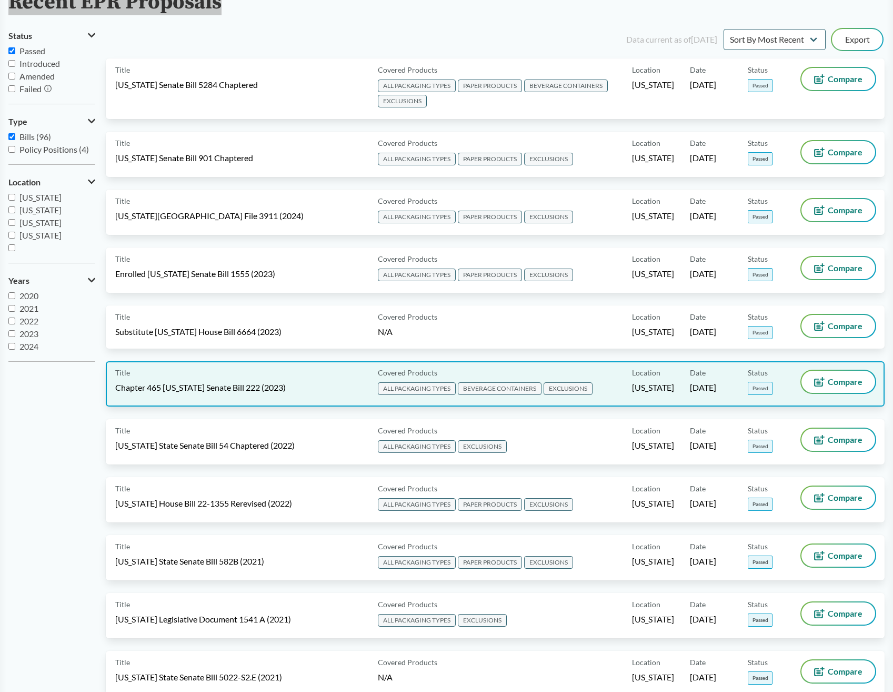
scroll to position [0, 0]
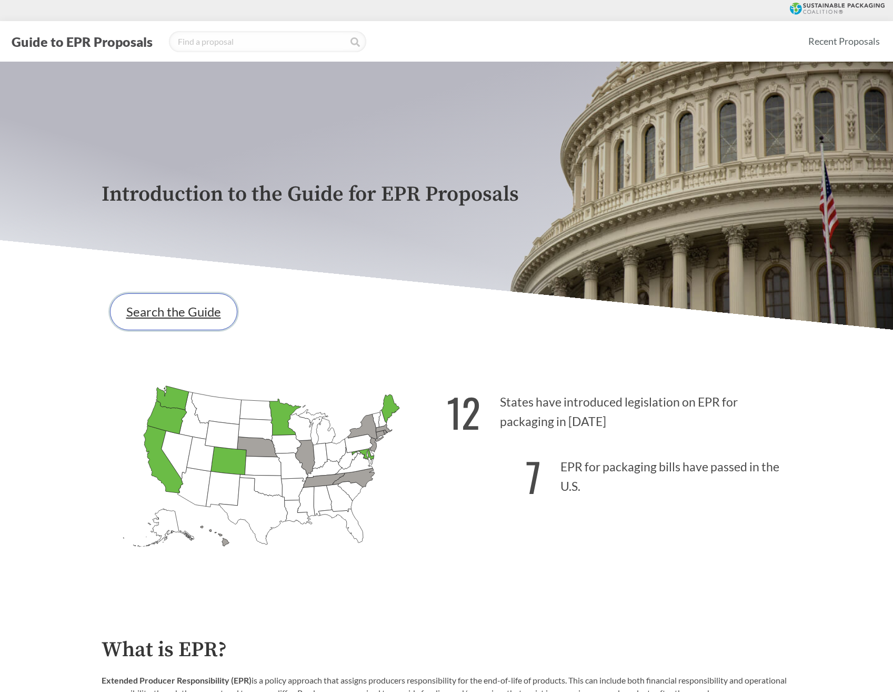
click at [171, 322] on link "Search the Guide" at bounding box center [173, 311] width 127 height 37
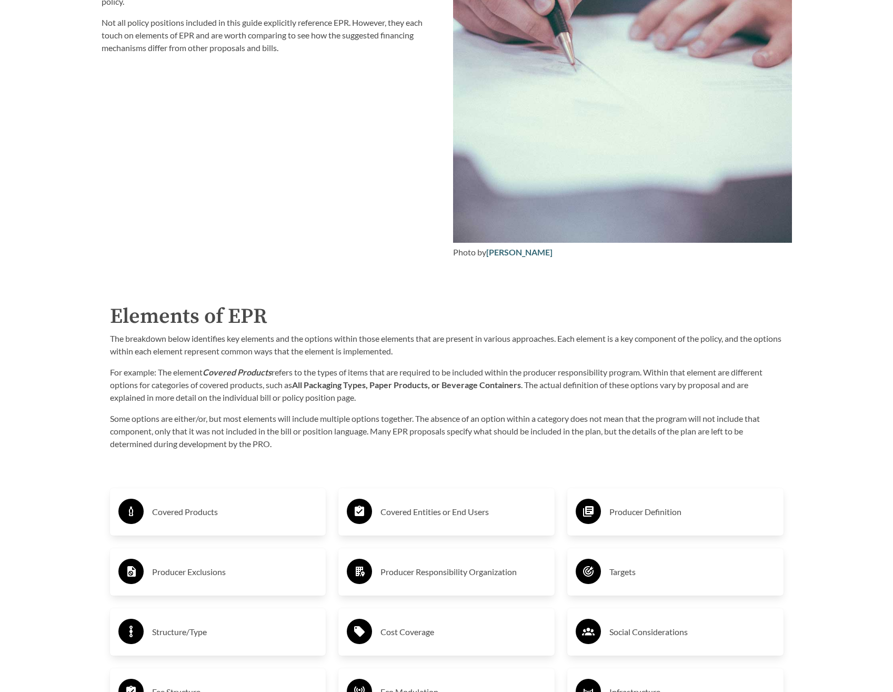
scroll to position [1526, 0]
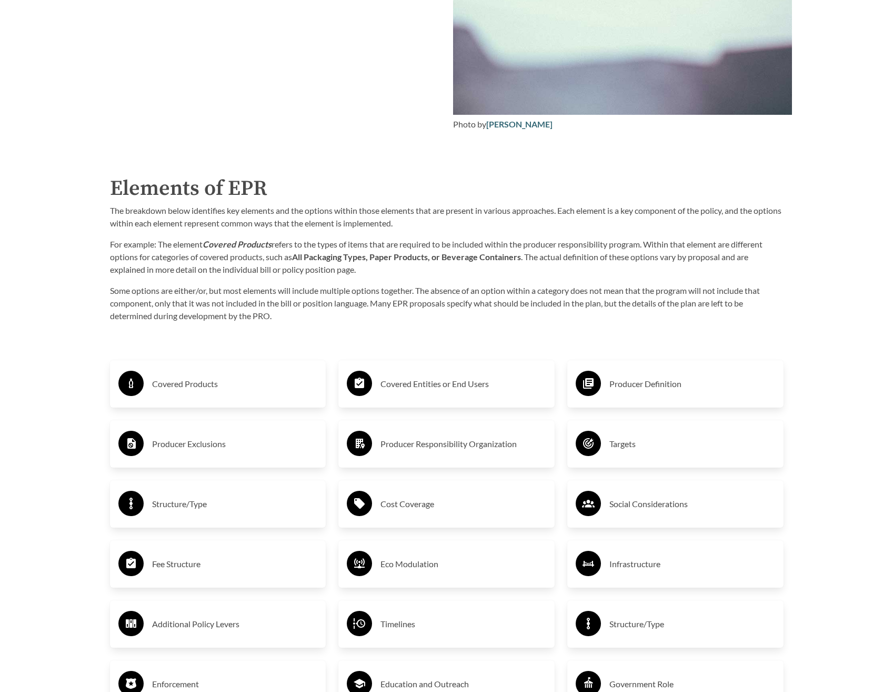
click at [163, 387] on h3 "Covered Products" at bounding box center [235, 383] width 166 height 17
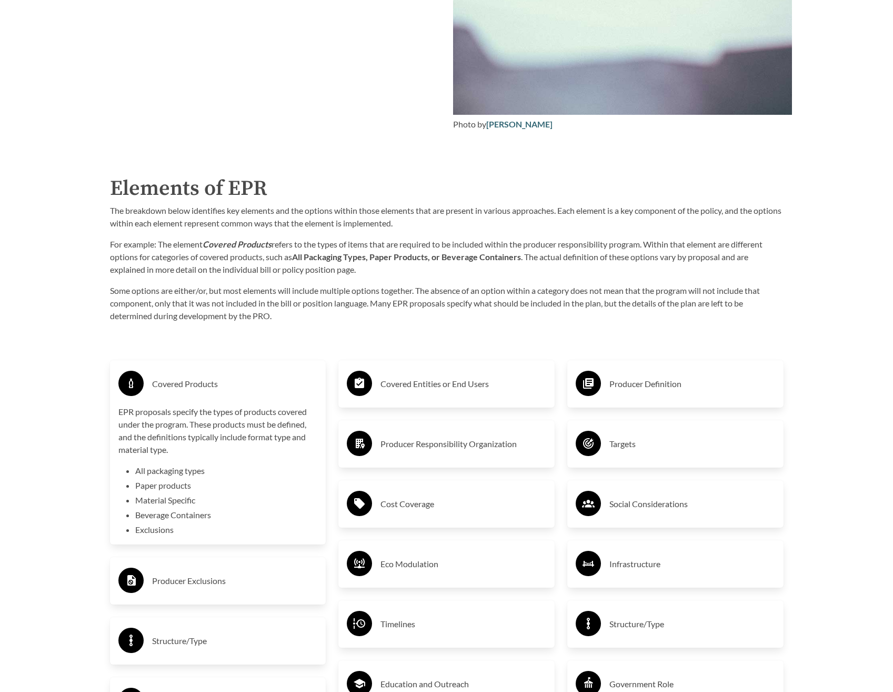
click at [659, 386] on h3 "Producer Definition" at bounding box center [693, 383] width 166 height 17
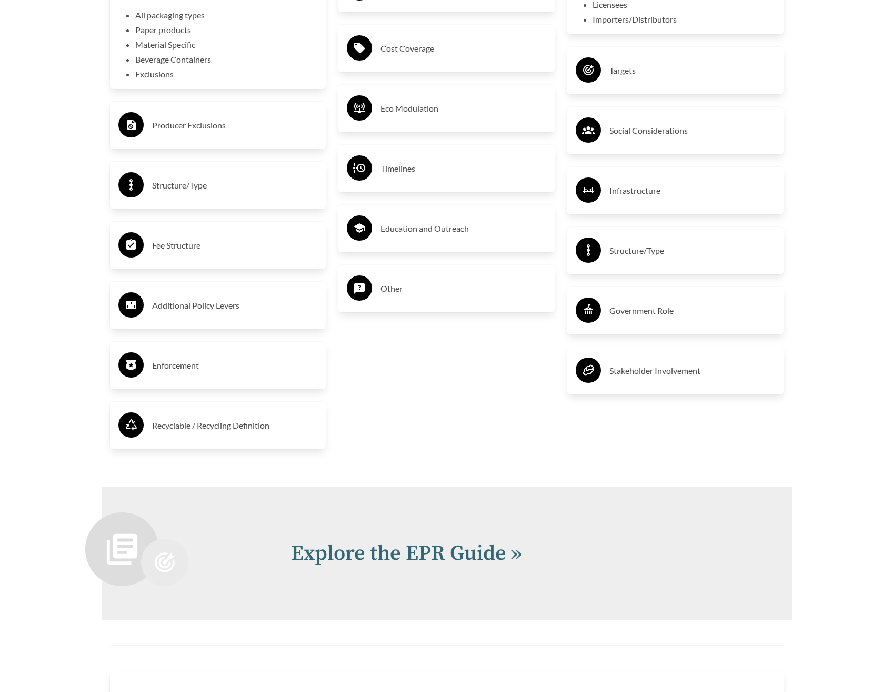
scroll to position [2158, 0]
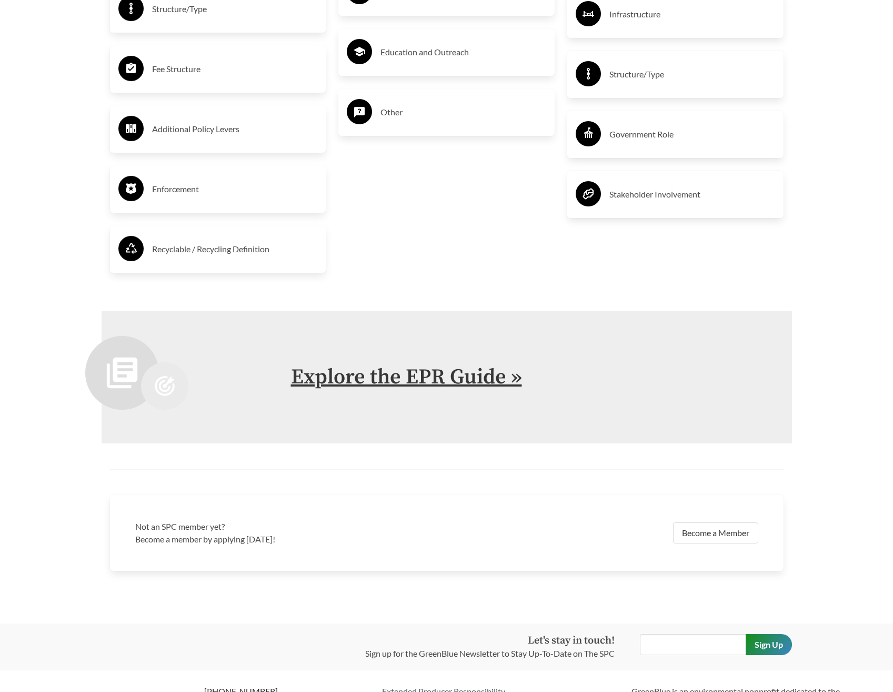
click at [416, 366] on link "Explore the EPR Guide »" at bounding box center [406, 377] width 231 height 26
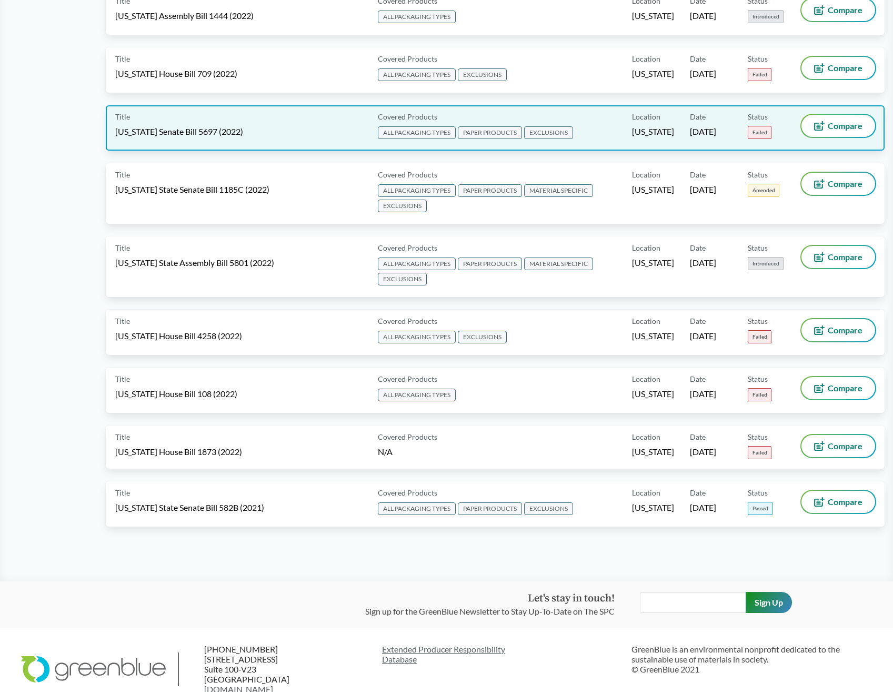
scroll to position [5266, 0]
